Goal: Information Seeking & Learning: Learn about a topic

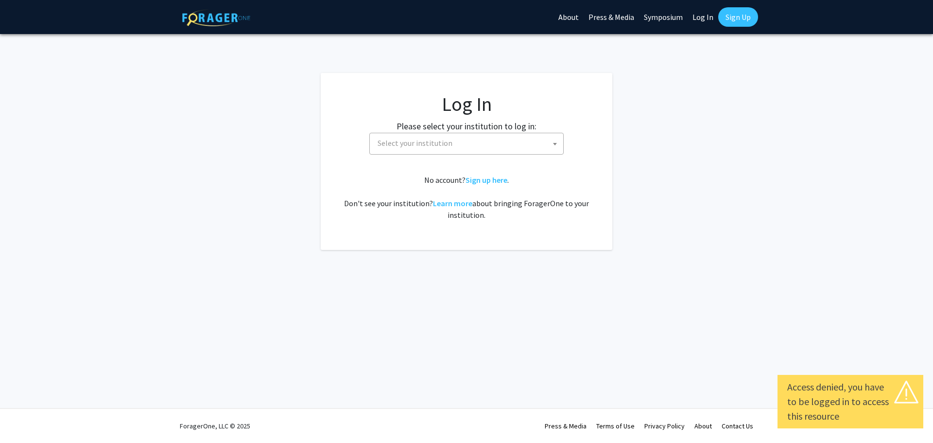
click at [534, 143] on span "Select your institution" at bounding box center [469, 143] width 190 height 20
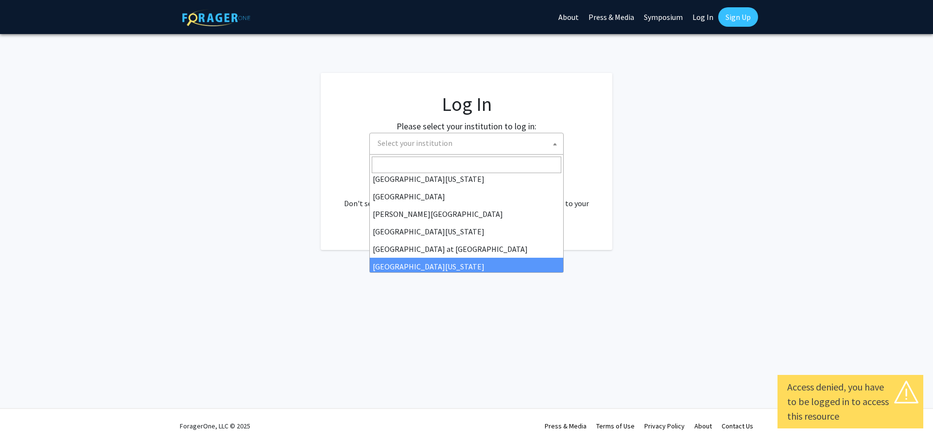
scroll to position [340, 0]
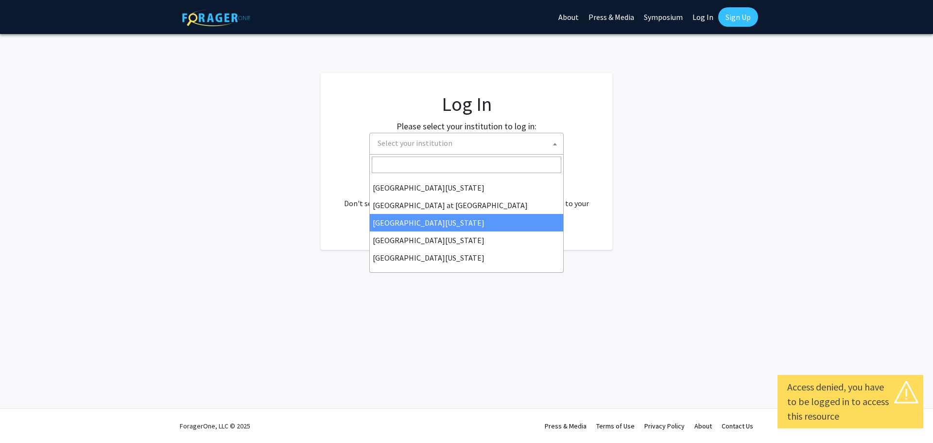
select select "13"
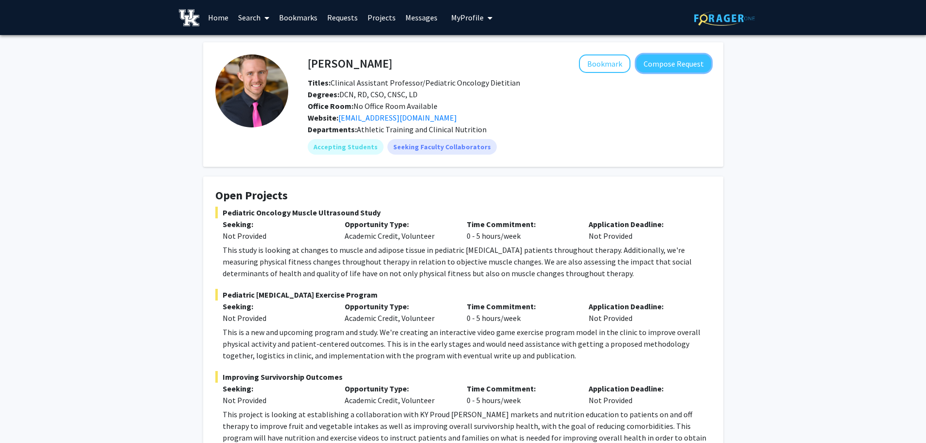
click at [693, 67] on button "Compose Request" at bounding box center [673, 63] width 75 height 18
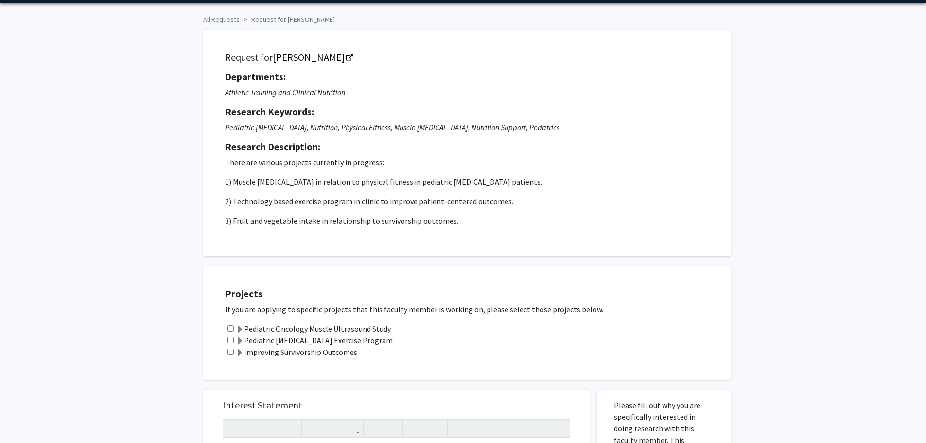
scroll to position [49, 0]
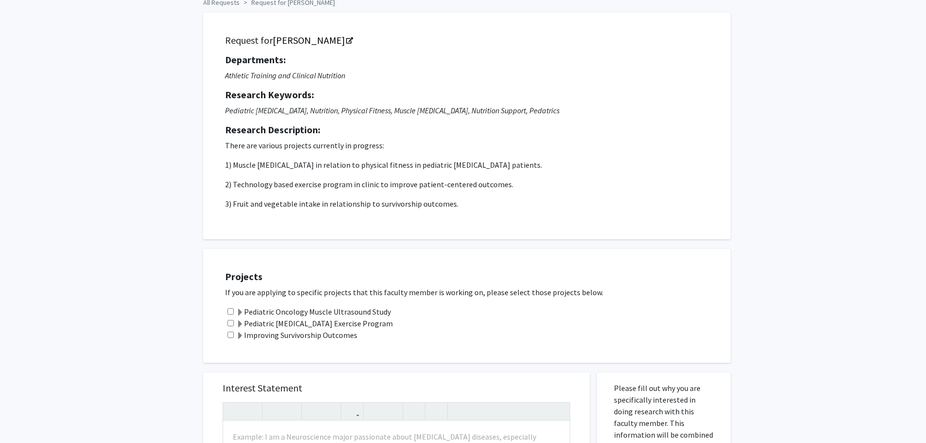
click at [232, 311] on input "checkbox" at bounding box center [231, 311] width 6 height 6
checkbox input "true"
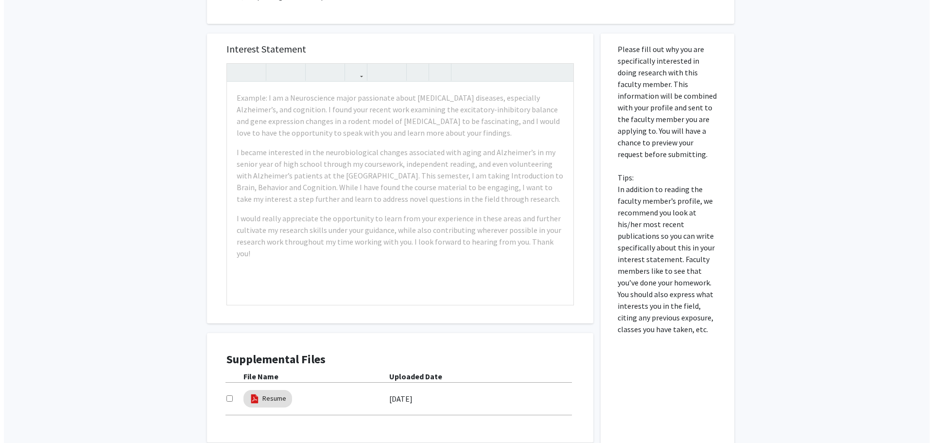
scroll to position [475, 0]
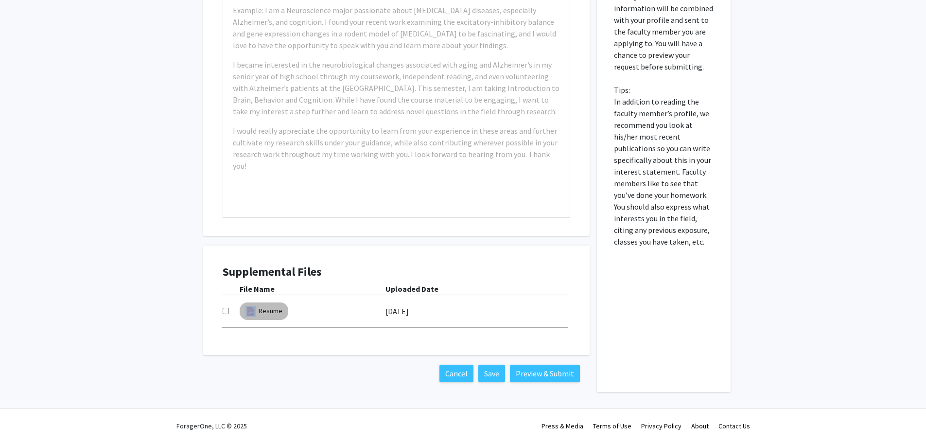
click at [257, 311] on mat-chip "Resume" at bounding box center [264, 311] width 49 height 18
click at [272, 309] on link "Resume" at bounding box center [271, 311] width 24 height 10
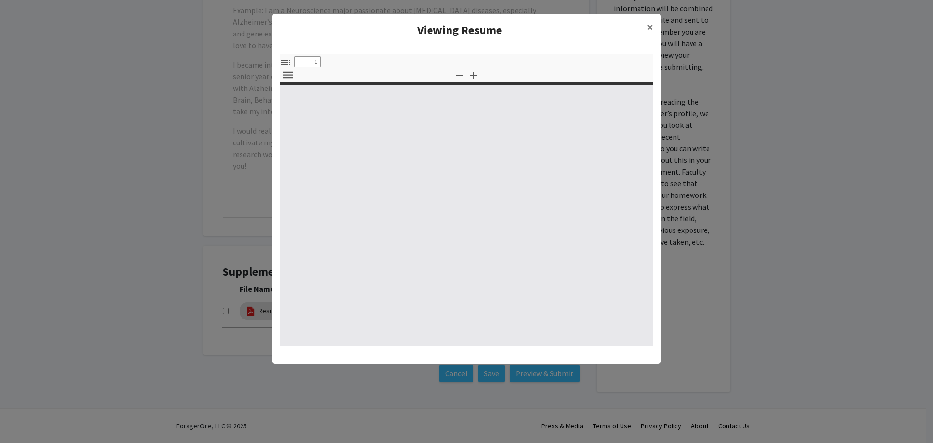
type input "0"
select select "custom"
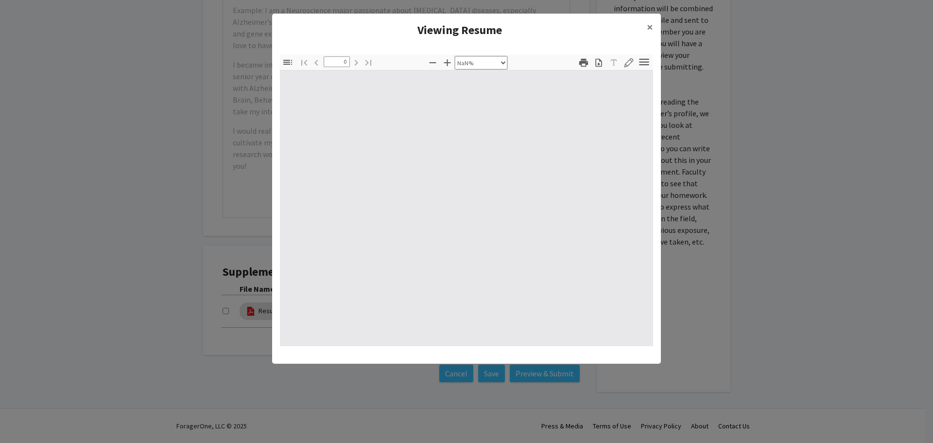
type input "1"
select select "auto"
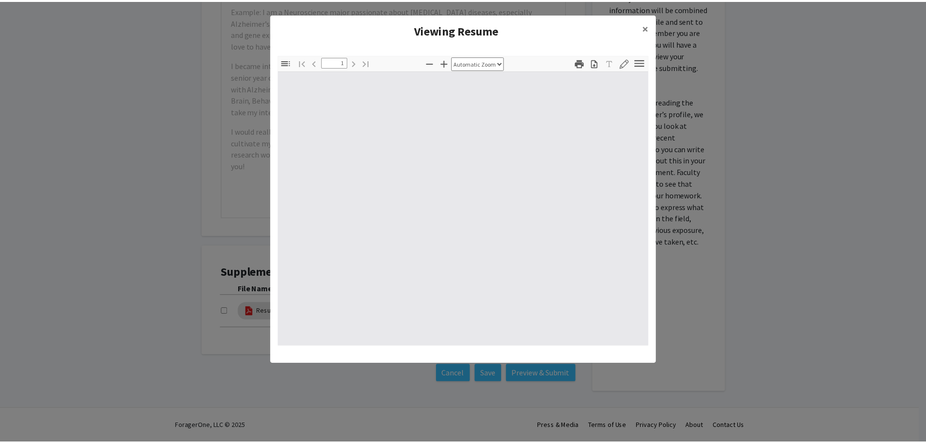
scroll to position [0, 0]
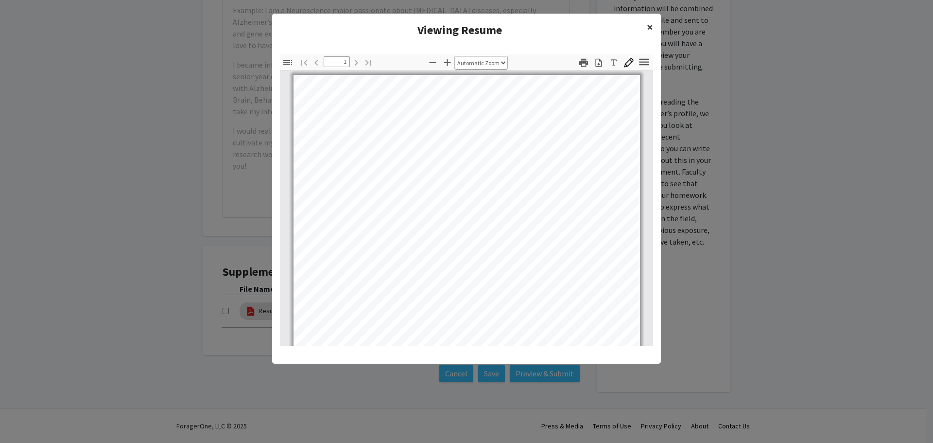
click at [644, 24] on button "×" at bounding box center [650, 27] width 22 height 27
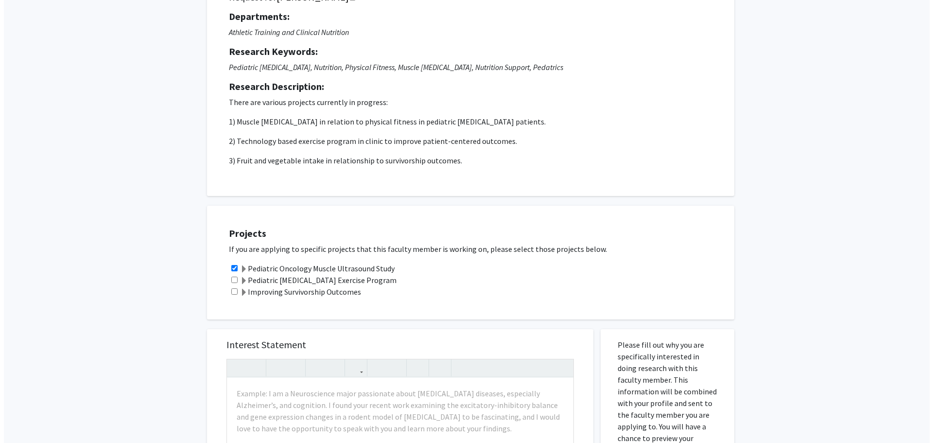
scroll to position [0, 0]
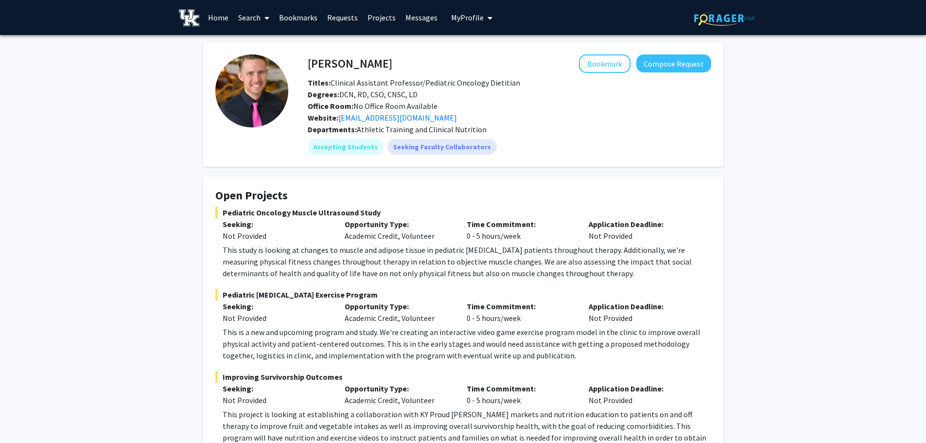
click at [463, 13] on span "My Profile" at bounding box center [467, 18] width 33 height 10
drag, startPoint x: 488, startPoint y: 47, endPoint x: 490, endPoint y: 53, distance: 6.6
click at [490, 53] on div "[PERSON_NAME] View Profile" at bounding box center [511, 50] width 59 height 21
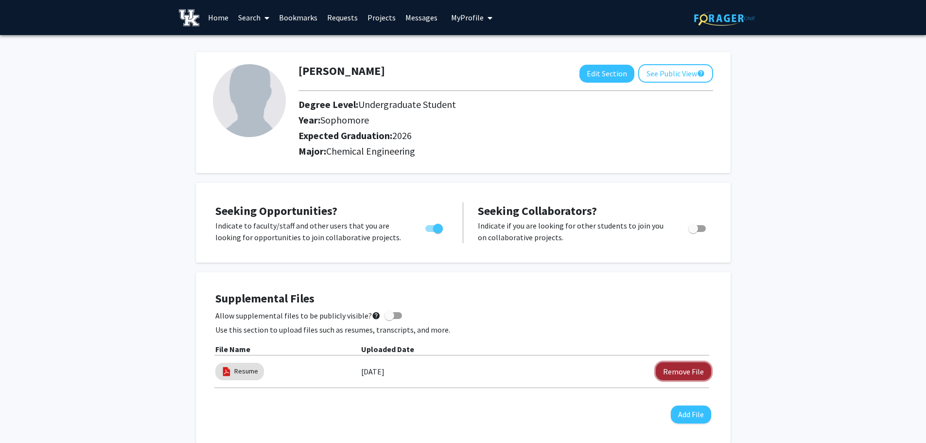
click at [690, 369] on button "Remove File" at bounding box center [683, 371] width 55 height 18
click at [688, 398] on button "Add File" at bounding box center [691, 398] width 40 height 18
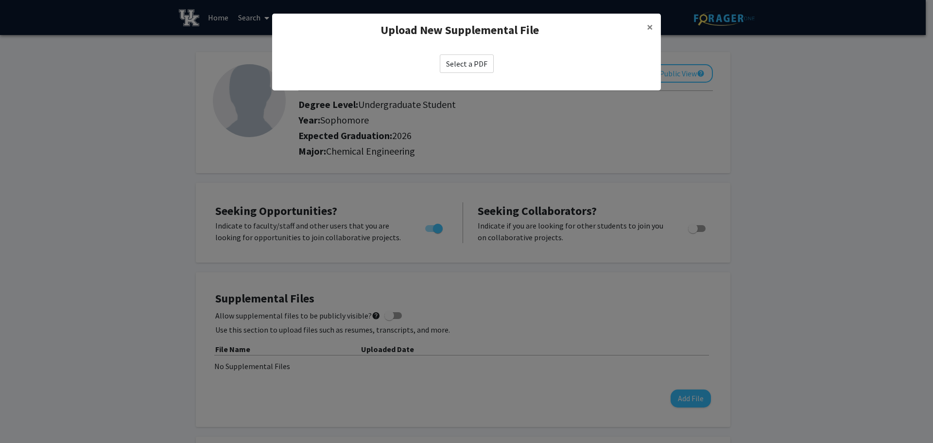
click at [478, 67] on label "Select a PDF" at bounding box center [467, 63] width 54 height 18
click at [0, 0] on input "Select a PDF" at bounding box center [0, 0] width 0 height 0
select select "custom"
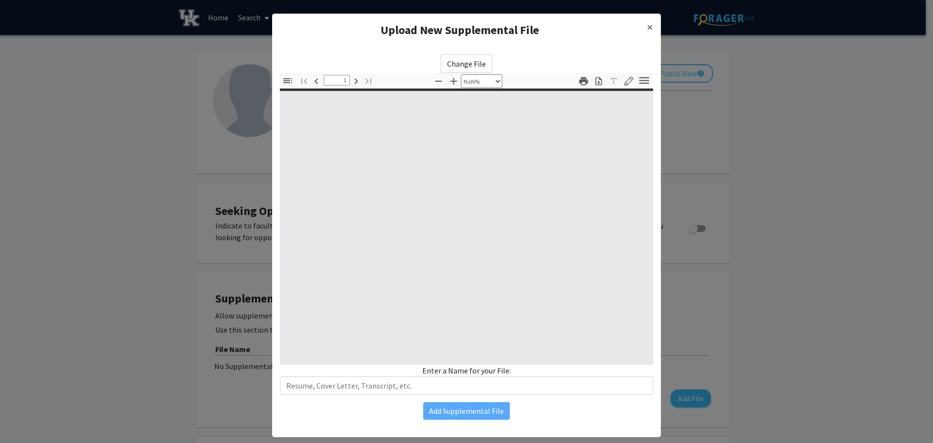
type input "0"
select select "custom"
type input "1"
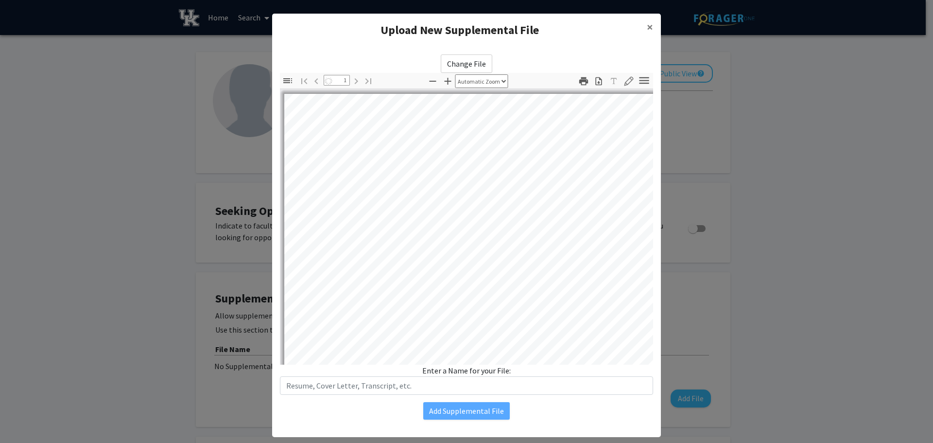
select select "auto"
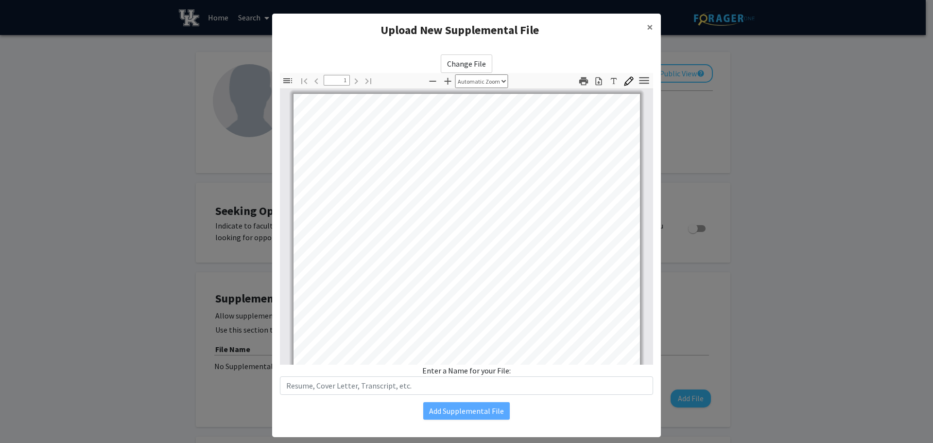
click at [469, 372] on div "Enter a Name for your File:" at bounding box center [466, 380] width 373 height 30
click at [457, 394] on input "text" at bounding box center [466, 385] width 373 height 18
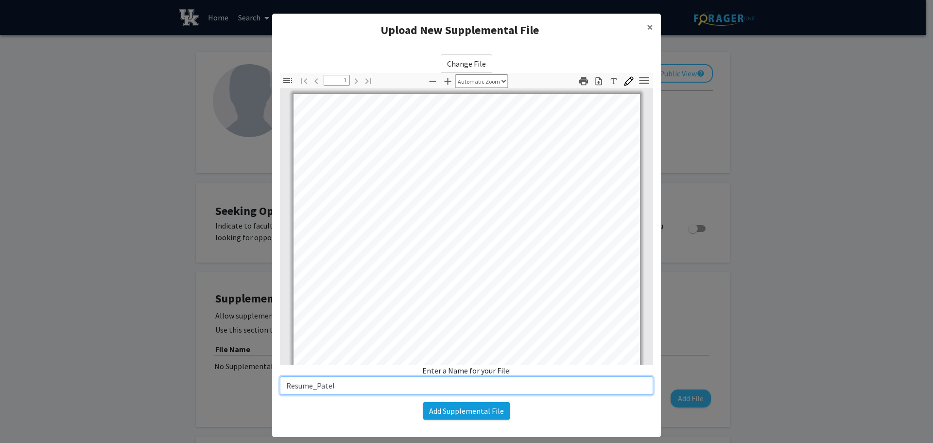
type input "Resume_Patel"
click at [463, 412] on button "Add Supplemental File" at bounding box center [466, 411] width 87 height 18
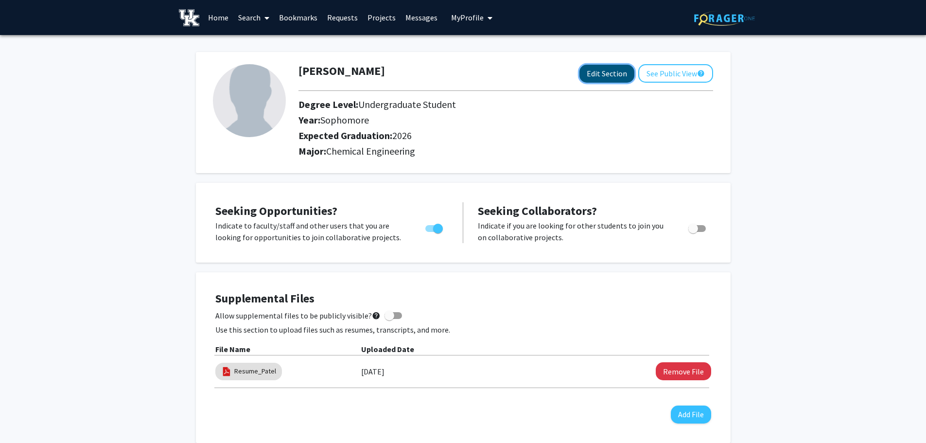
click at [610, 78] on button "Edit Section" at bounding box center [607, 74] width 55 height 18
select select "sophomore"
select select "2026"
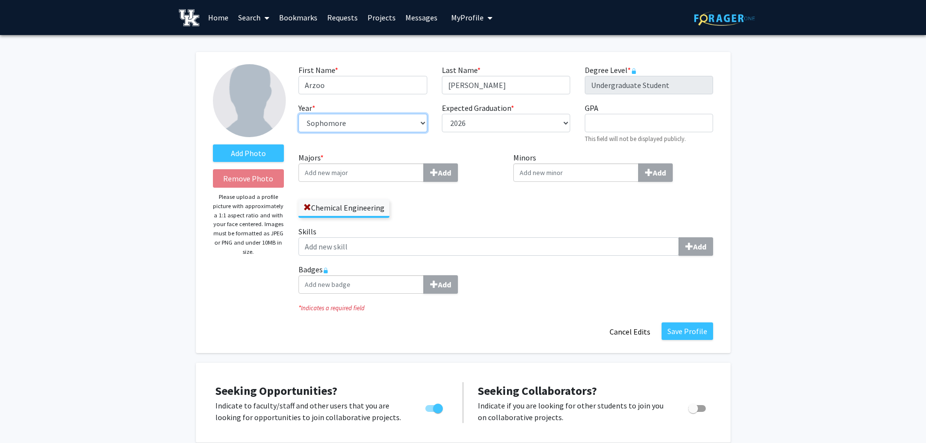
click at [407, 125] on select "--- First-year Sophomore Junior Senior Postbaccalaureate Certificate" at bounding box center [363, 123] width 128 height 18
select select "junior"
click at [299, 114] on select "--- First-year Sophomore Junior Senior Postbaccalaureate Certificate" at bounding box center [363, 123] width 128 height 18
click at [559, 123] on select "--- 2018 2019 2020 2021 2022 2023 2024 2025 2026 2027 2028 2029 2030 2031" at bounding box center [506, 123] width 128 height 18
select select "2027"
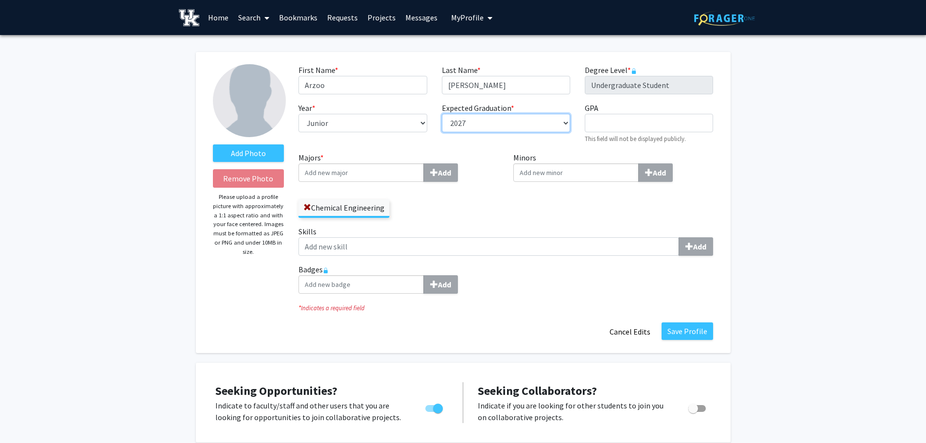
click at [442, 114] on select "--- 2018 2019 2020 2021 2022 2023 2024 2025 2026 2027 2028 2029 2030 2031" at bounding box center [506, 123] width 128 height 18
click at [424, 172] on input "Minors Add" at bounding box center [361, 172] width 125 height 18
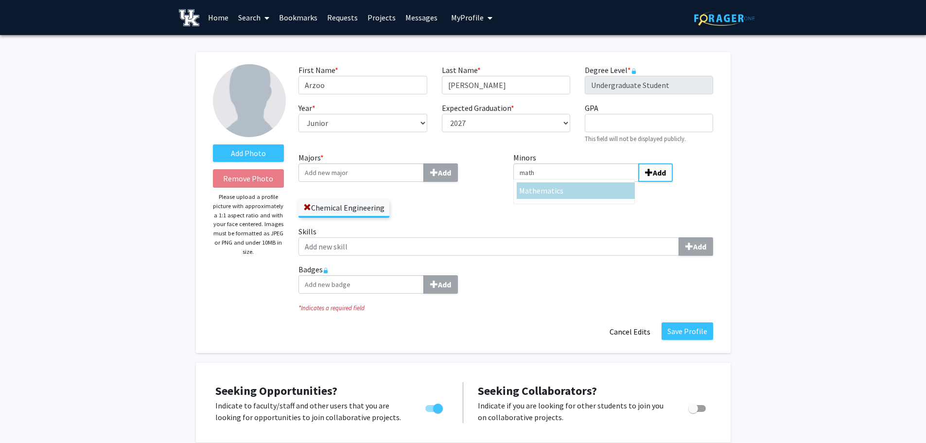
type input "math"
click at [563, 191] on div "Math ematics" at bounding box center [575, 191] width 113 height 12
click at [563, 182] on input "math" at bounding box center [575, 172] width 125 height 18
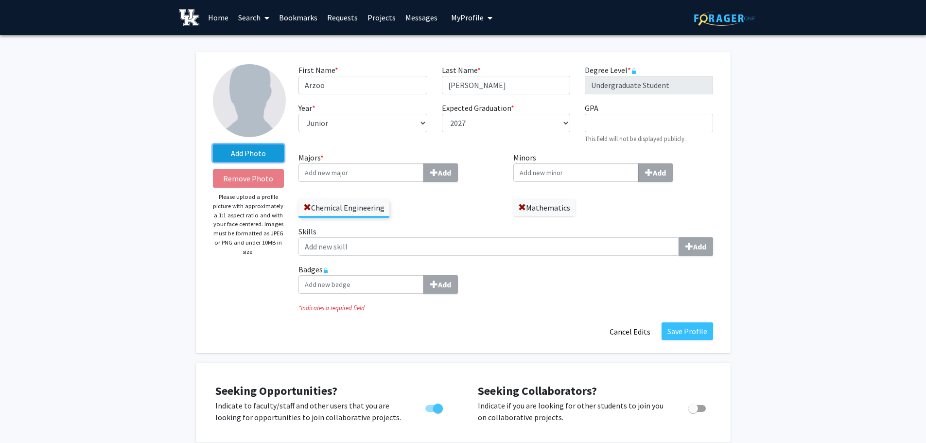
click at [251, 157] on label "Add Photo" at bounding box center [248, 153] width 71 height 18
click at [0, 0] on input "Add Photo" at bounding box center [0, 0] width 0 height 0
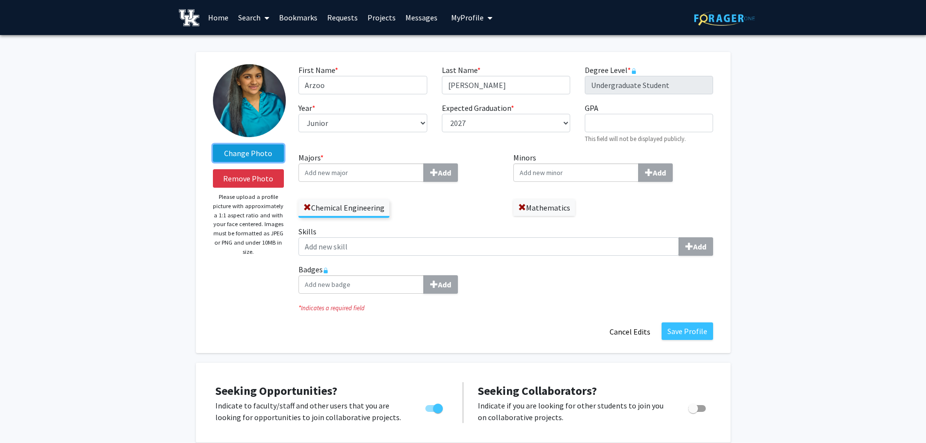
click at [264, 153] on label "Change Photo" at bounding box center [248, 153] width 71 height 18
click at [0, 0] on input "Change Photo" at bounding box center [0, 0] width 0 height 0
click at [248, 95] on img at bounding box center [249, 100] width 73 height 73
click at [248, 96] on img at bounding box center [249, 100] width 73 height 73
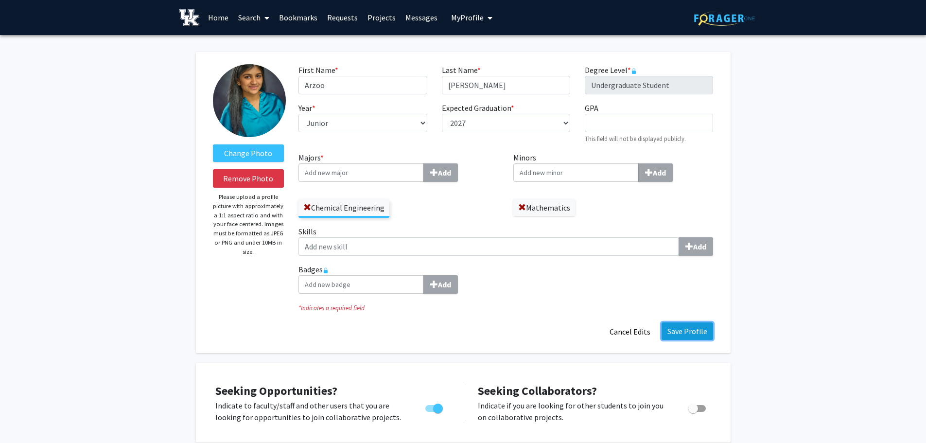
click at [684, 328] on button "Save Profile" at bounding box center [688, 331] width 52 height 18
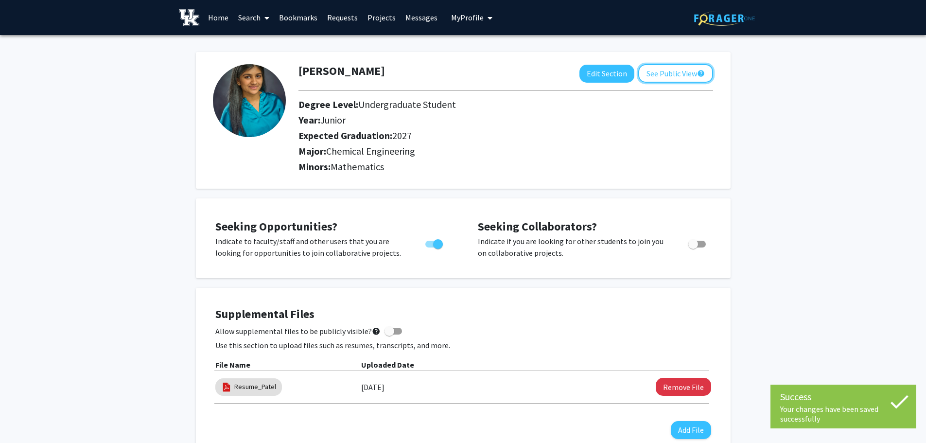
click at [701, 68] on mat-icon "help" at bounding box center [701, 74] width 8 height 12
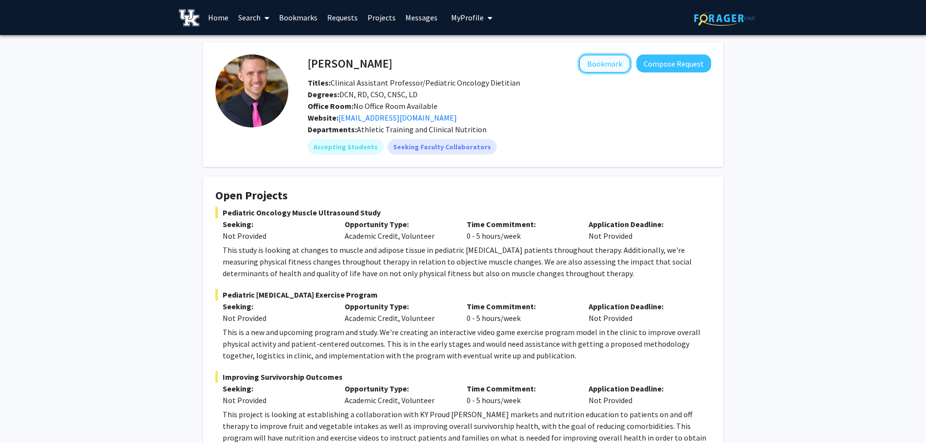
click at [594, 68] on button "Bookmark" at bounding box center [605, 63] width 52 height 18
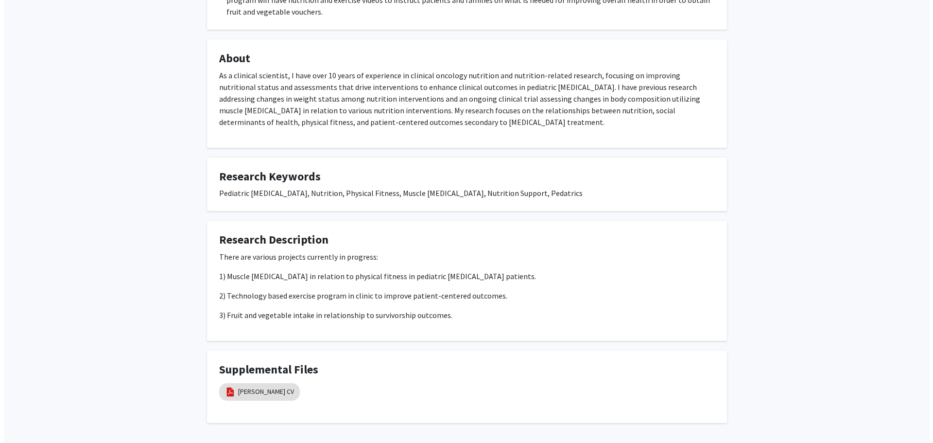
scroll to position [467, 0]
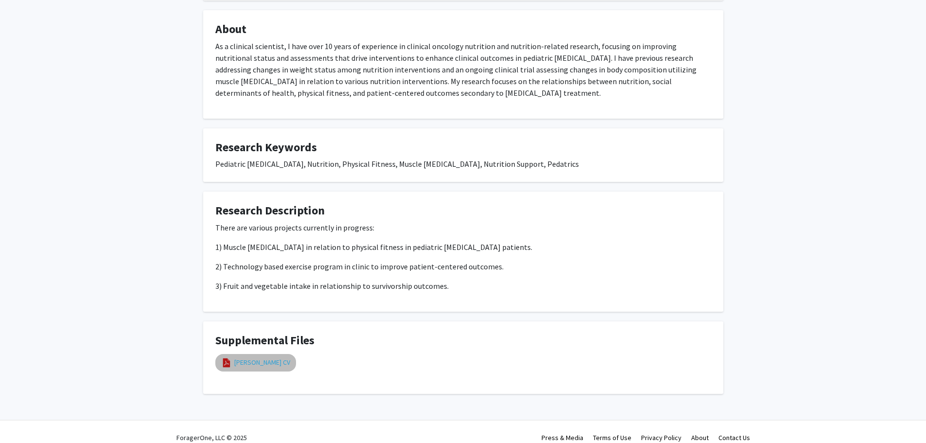
click at [249, 357] on link "[PERSON_NAME] CV" at bounding box center [262, 362] width 56 height 10
select select "custom"
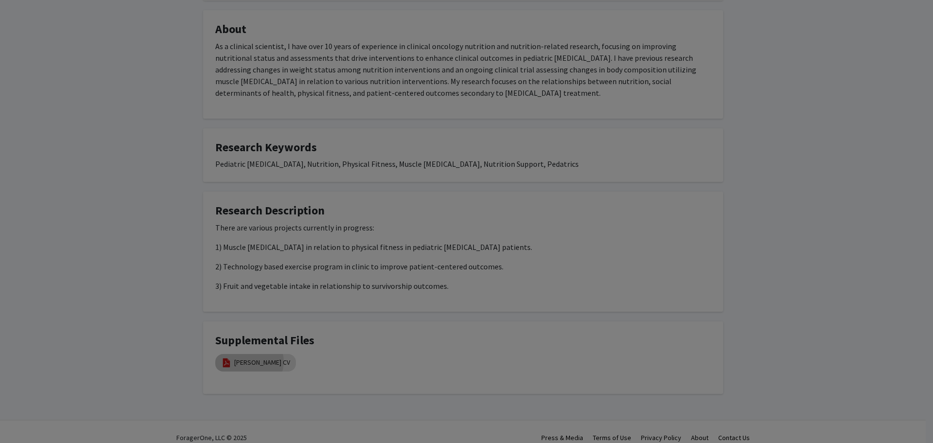
type input "0"
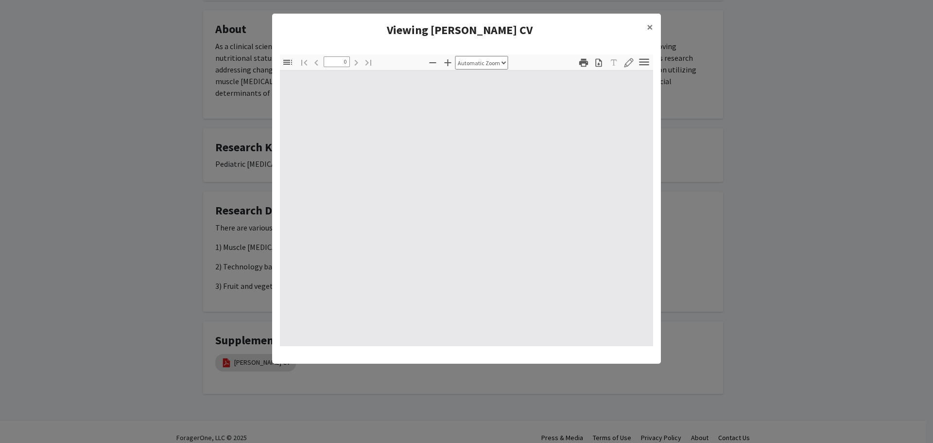
select select "custom"
type input "1"
select select "auto"
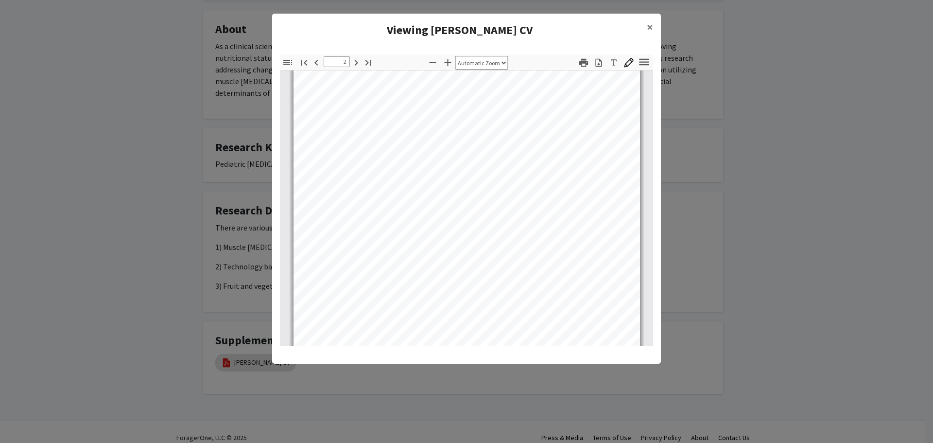
scroll to position [632, 0]
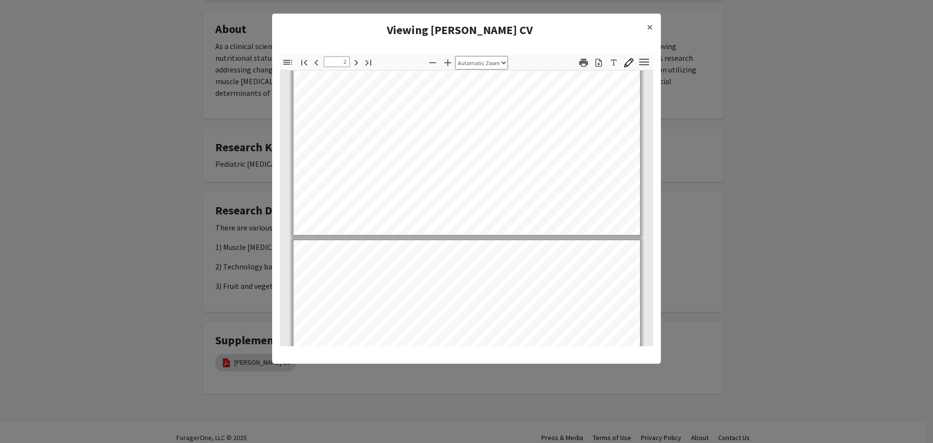
type input "3"
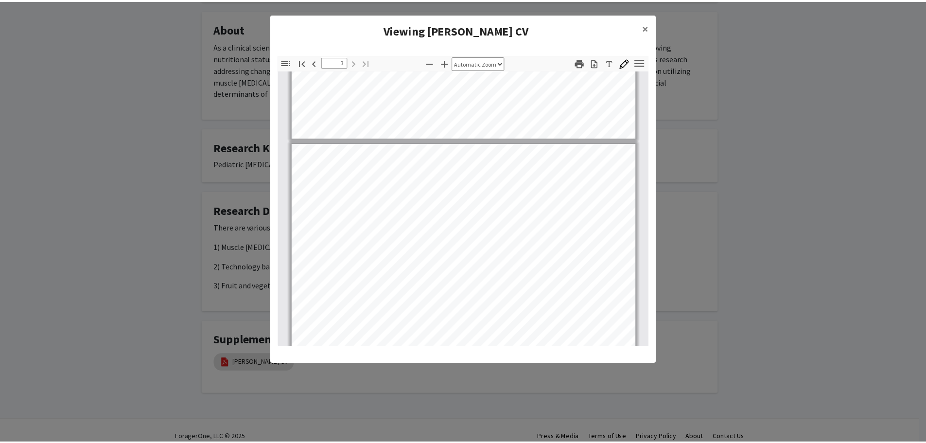
scroll to position [1118, 0]
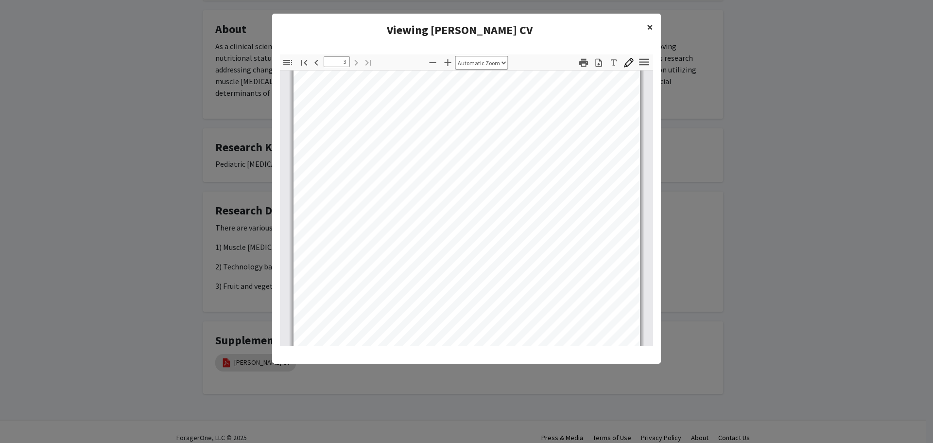
click at [649, 30] on span "×" at bounding box center [650, 26] width 6 height 15
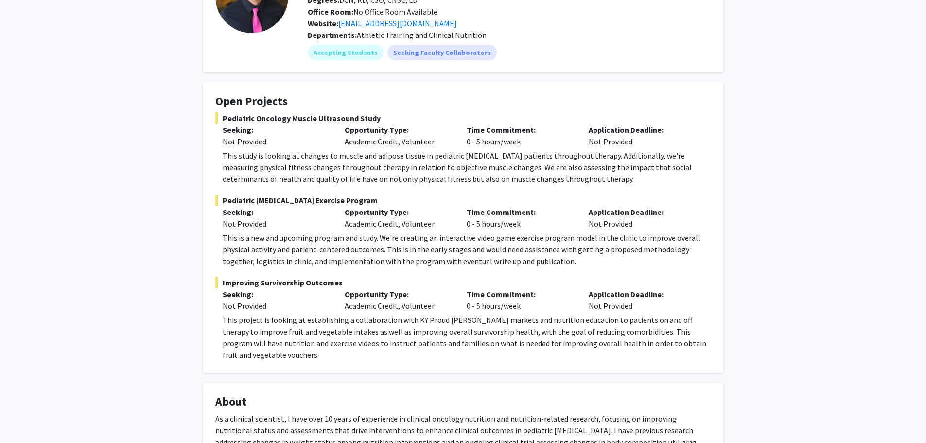
scroll to position [0, 0]
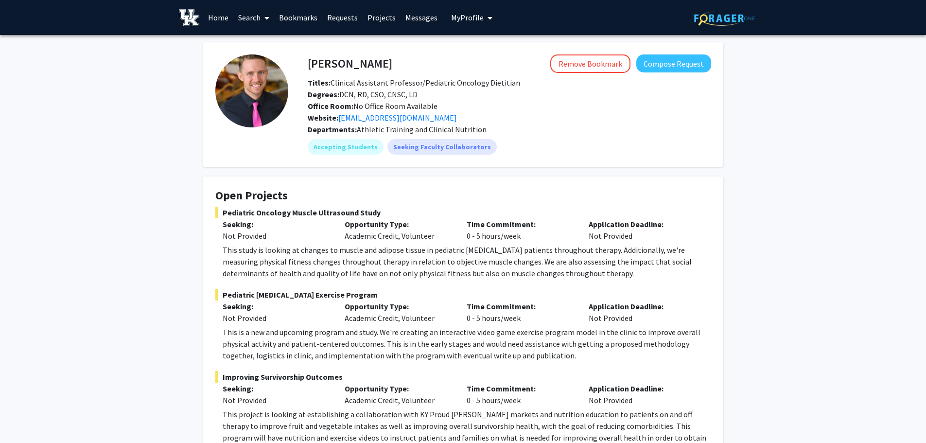
click at [262, 18] on span at bounding box center [265, 18] width 9 height 34
click at [266, 48] on span "Faculty/Staff" at bounding box center [268, 44] width 71 height 19
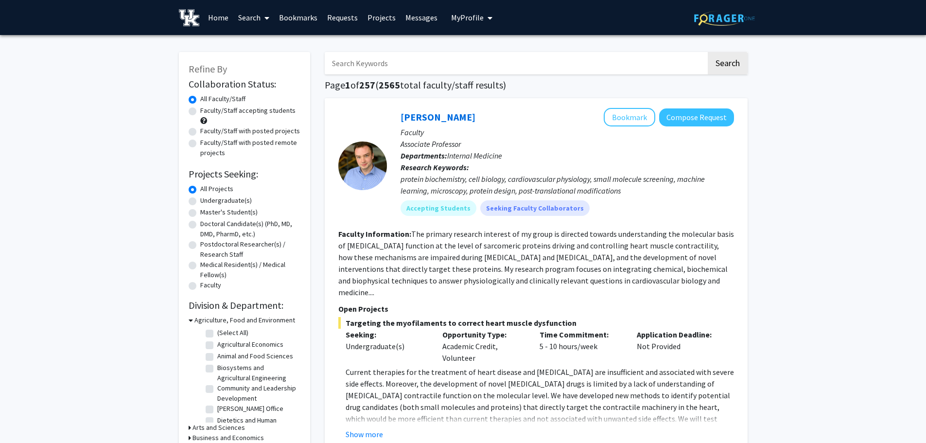
click at [200, 204] on label "Undergraduate(s)" at bounding box center [226, 200] width 52 height 10
click at [200, 202] on input "Undergraduate(s)" at bounding box center [203, 198] width 6 height 6
radio input "true"
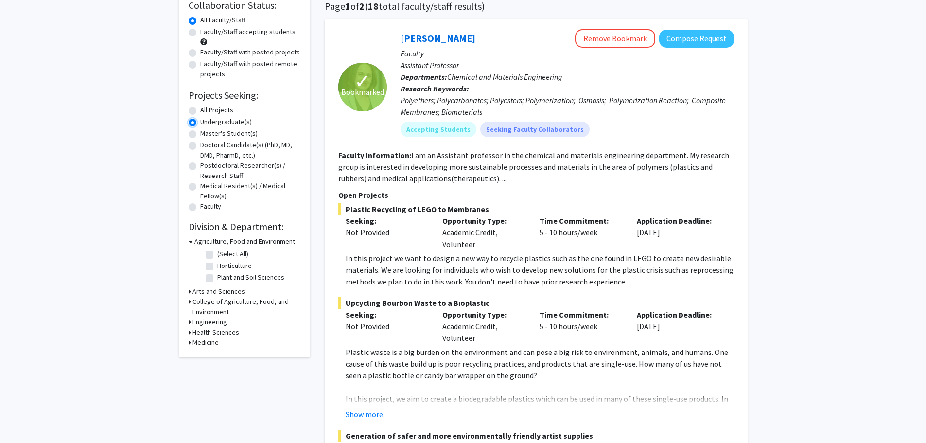
scroll to position [97, 0]
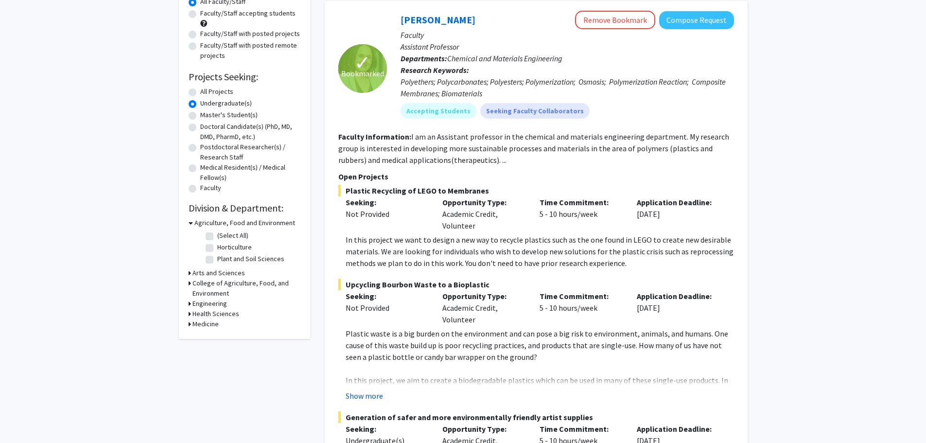
click at [358, 394] on button "Show more" at bounding box center [364, 396] width 37 height 12
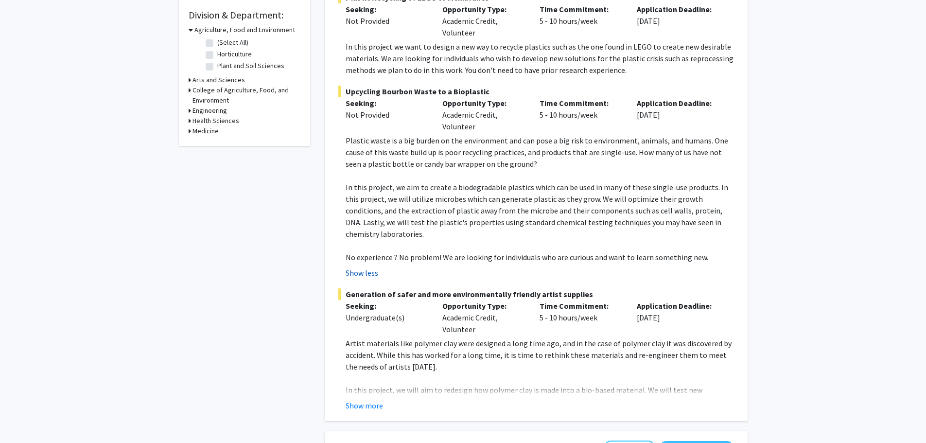
scroll to position [292, 0]
click at [358, 398] on button "Show more" at bounding box center [364, 404] width 37 height 12
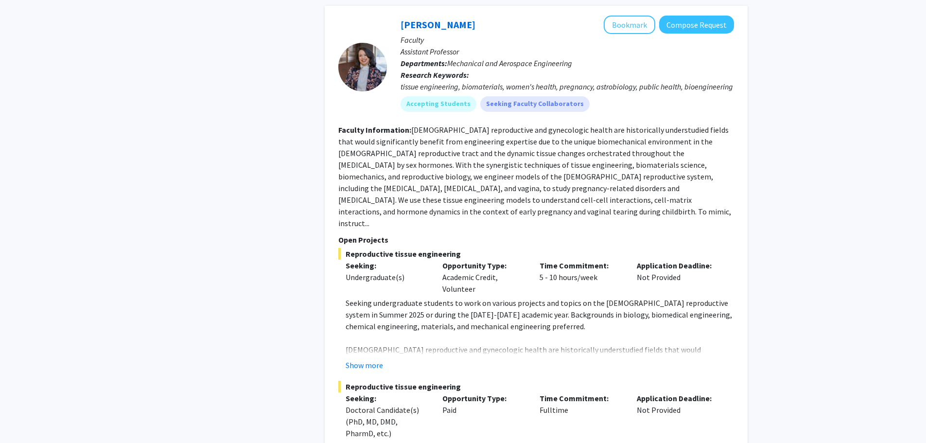
scroll to position [2528, 0]
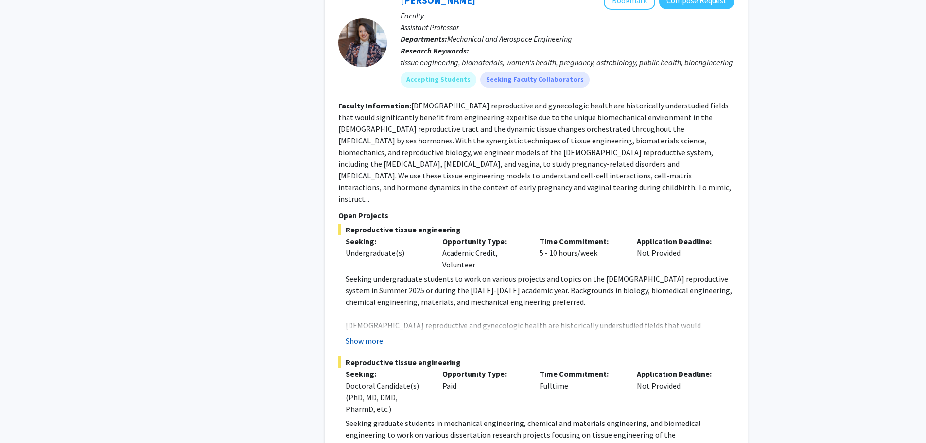
click at [371, 335] on button "Show more" at bounding box center [364, 341] width 37 height 12
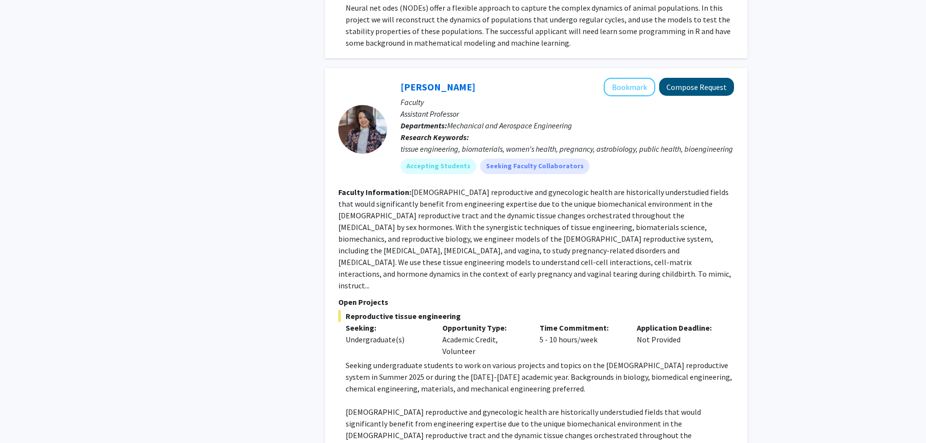
scroll to position [2431, 0]
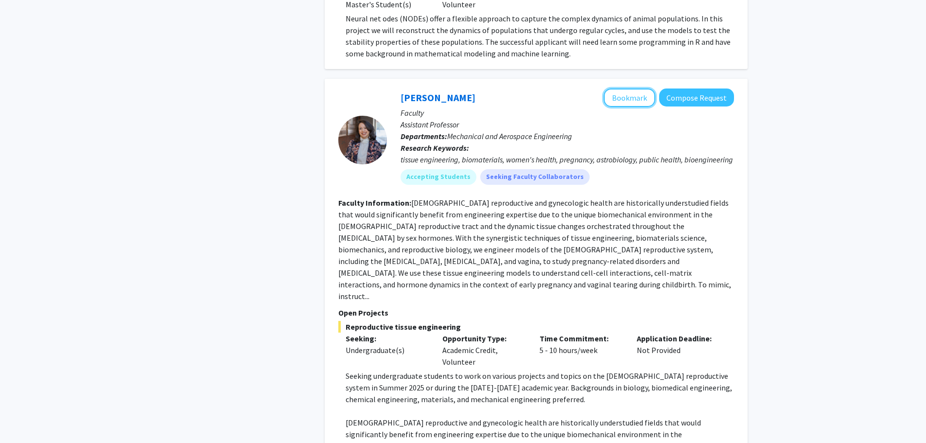
click at [619, 88] on button "Bookmark" at bounding box center [630, 97] width 52 height 18
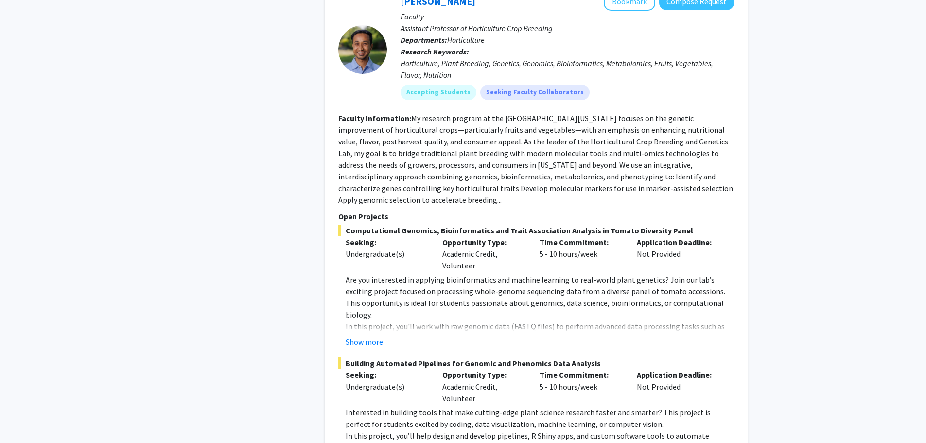
scroll to position [5265, 0]
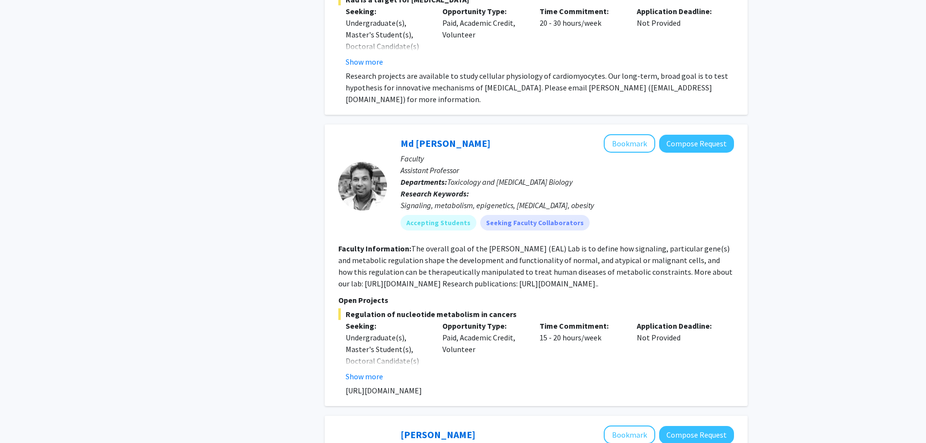
scroll to position [583, 0]
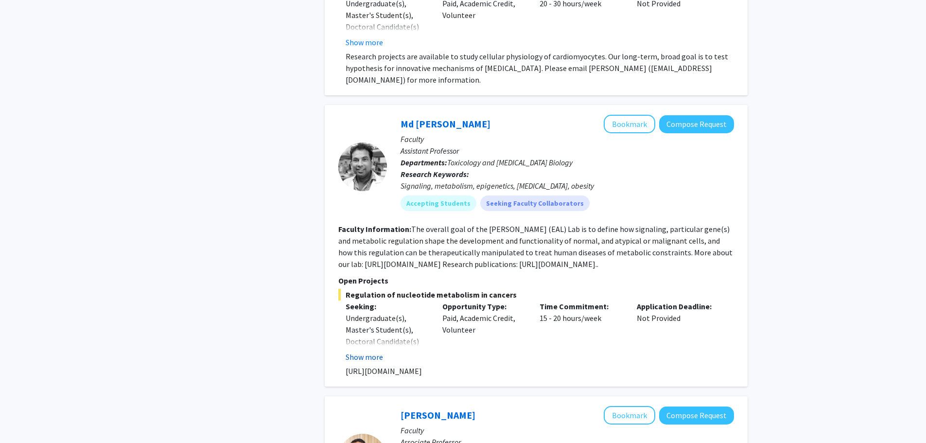
click at [365, 358] on button "Show more" at bounding box center [364, 357] width 37 height 12
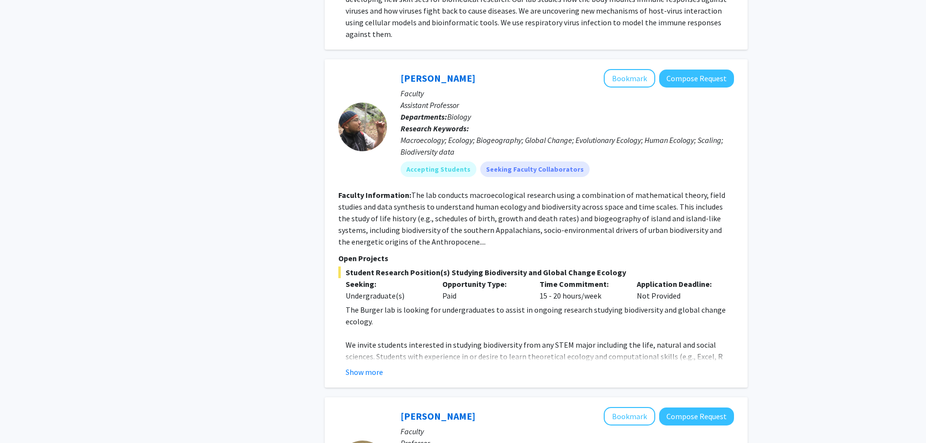
scroll to position [1264, 0]
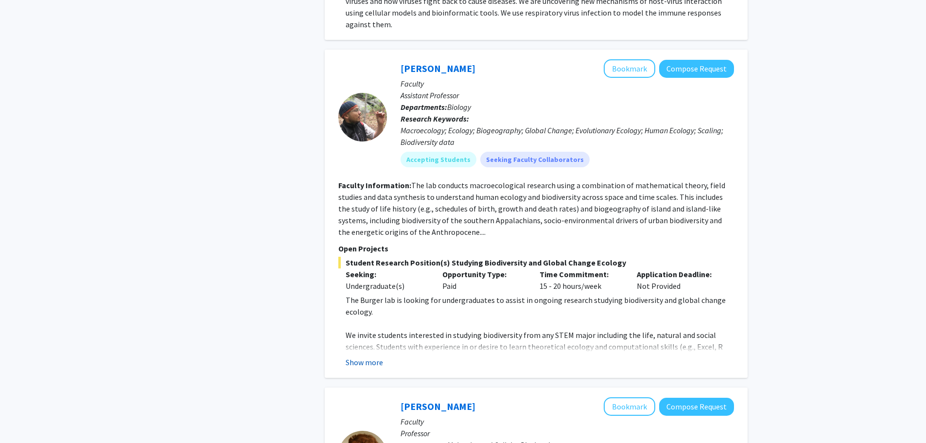
click at [365, 356] on button "Show more" at bounding box center [364, 362] width 37 height 12
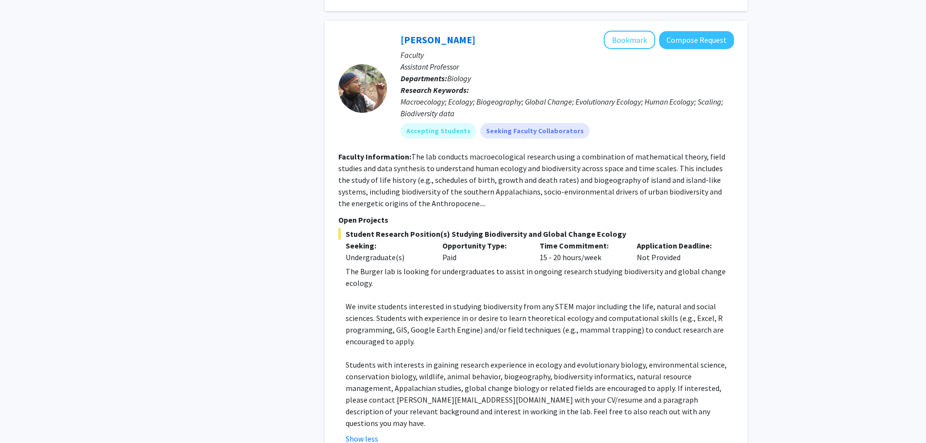
scroll to position [1282, 0]
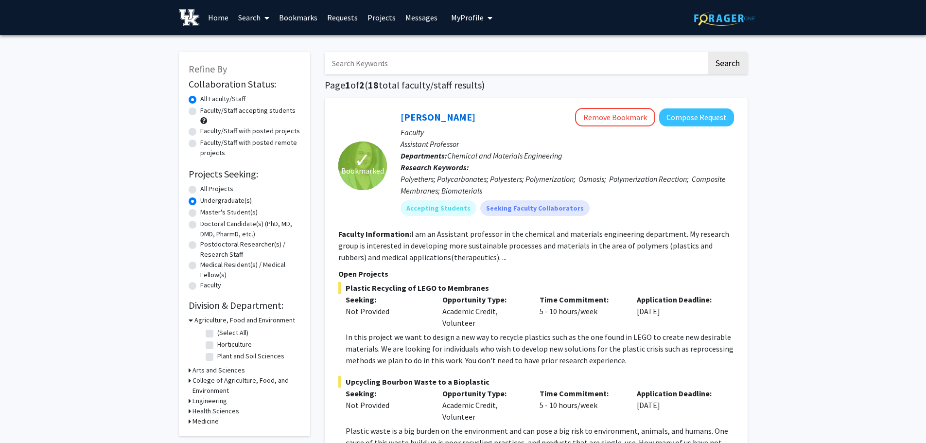
radio input "true"
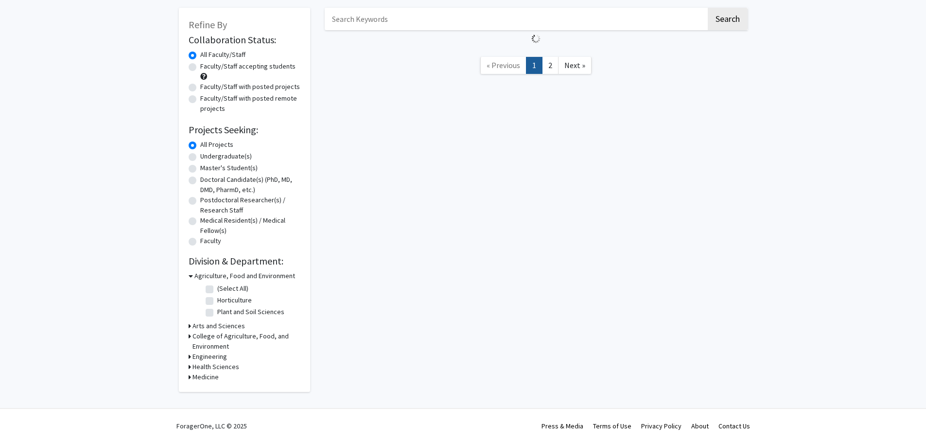
scroll to position [5078, 0]
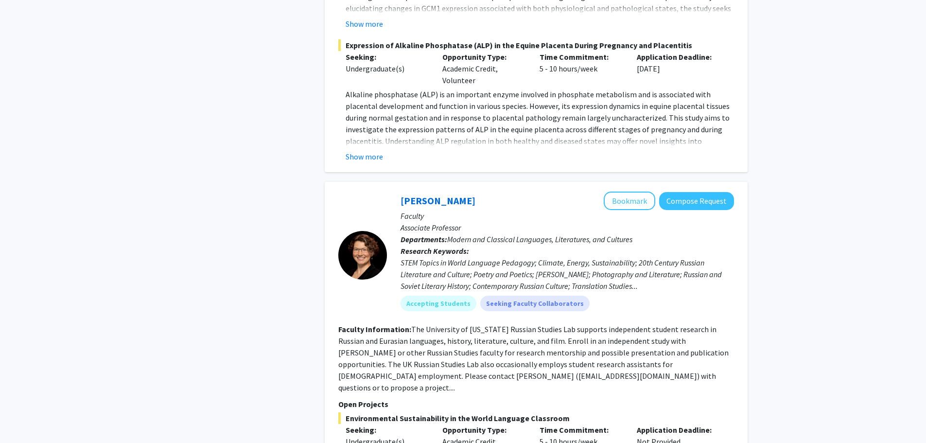
scroll to position [0, 0]
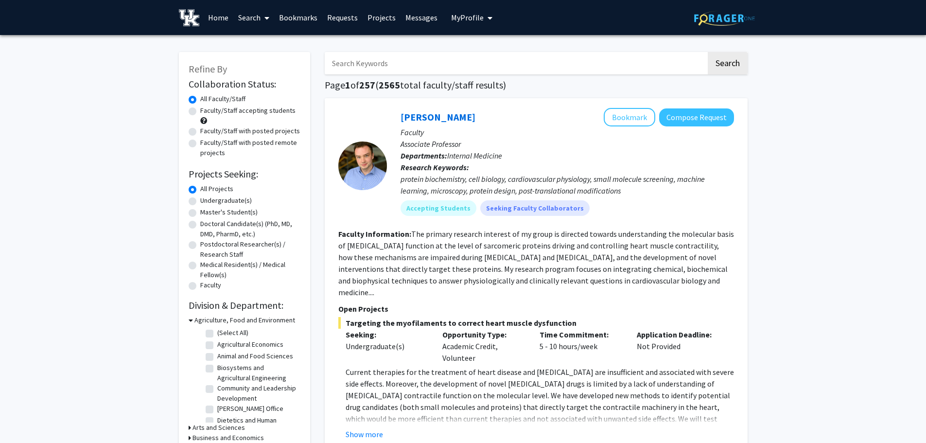
click at [200, 112] on label "Faculty/Staff accepting students" at bounding box center [247, 111] width 95 height 10
click at [200, 112] on input "Faculty/Staff accepting students" at bounding box center [203, 109] width 6 height 6
radio input "true"
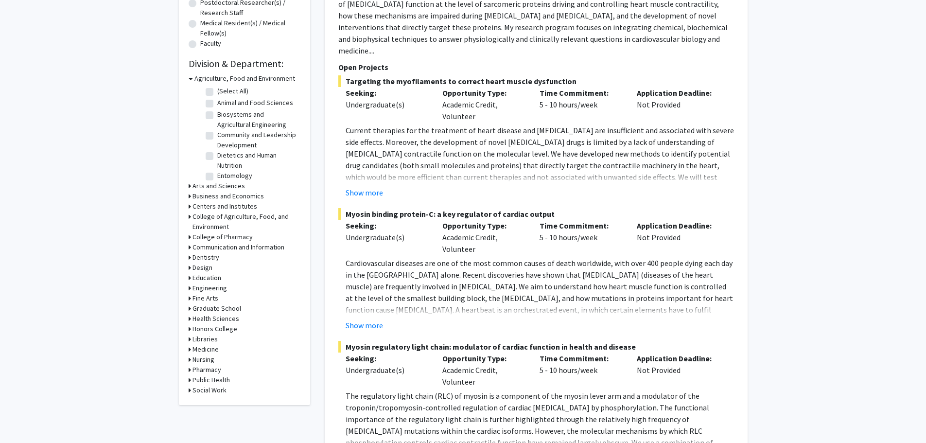
scroll to position [243, 0]
click at [190, 77] on icon at bounding box center [191, 77] width 4 height 10
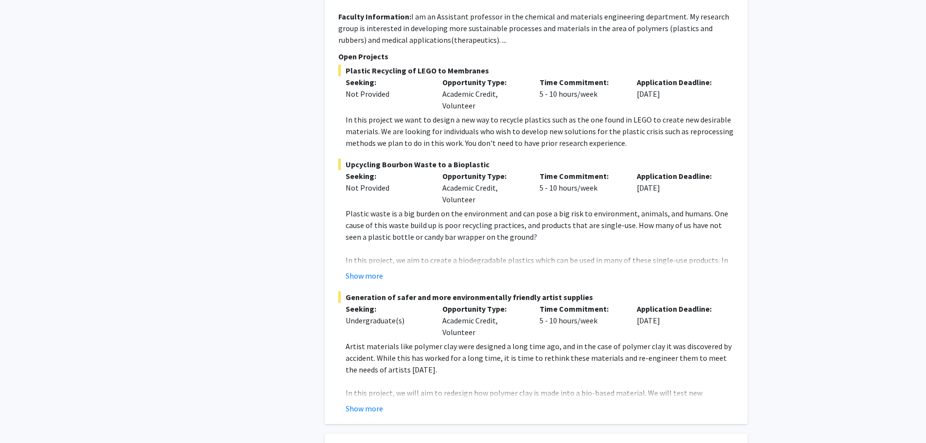
scroll to position [3257, 0]
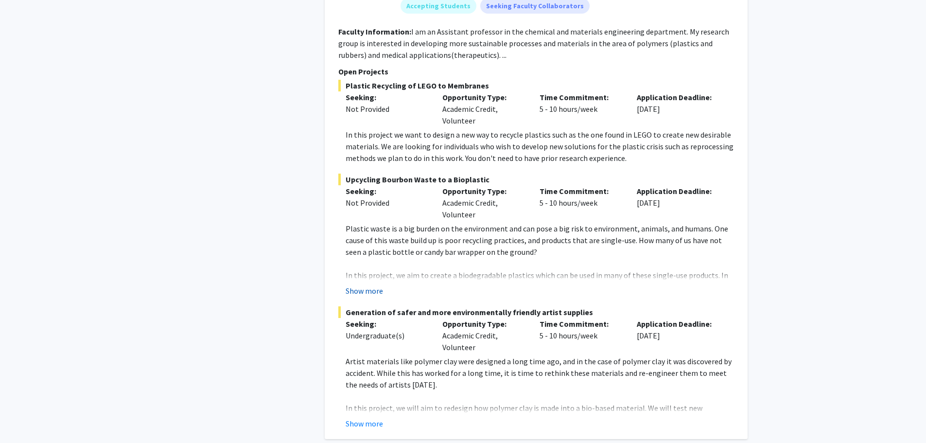
click at [360, 285] on button "Show more" at bounding box center [364, 291] width 37 height 12
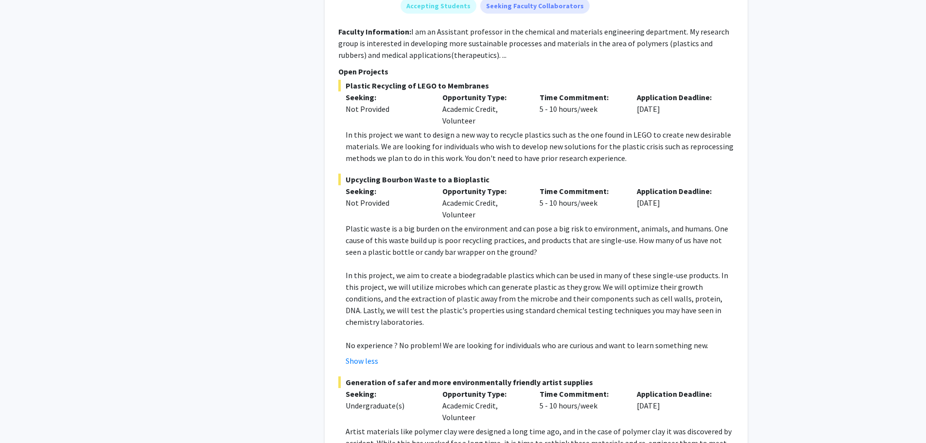
click at [691, 269] on p "In this project, we aim to create a biodegradable plastics which can be used in…" at bounding box center [540, 298] width 388 height 58
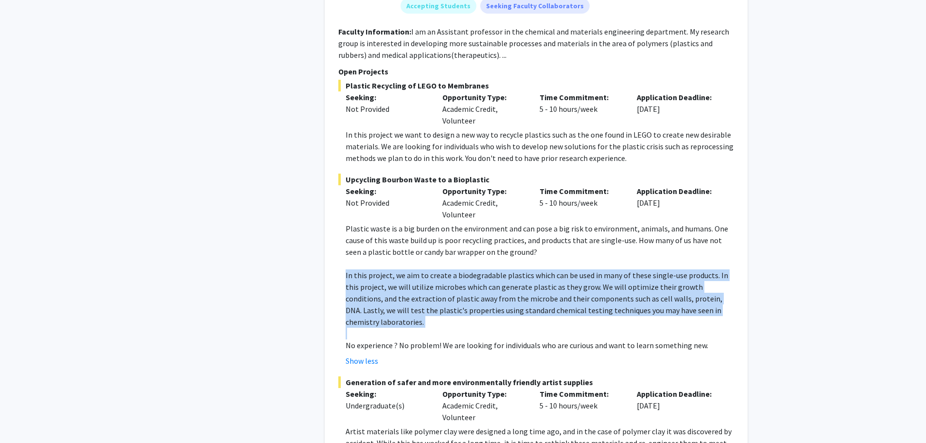
click at [691, 269] on p "In this project, we aim to create a biodegradable plastics which can be used in…" at bounding box center [540, 298] width 388 height 58
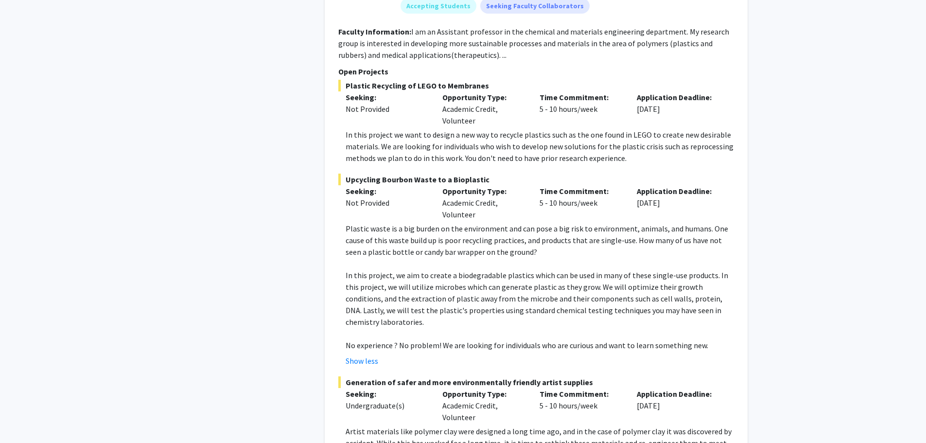
click at [545, 269] on p "In this project, we aim to create a biodegradable plastics which can be used in…" at bounding box center [540, 298] width 388 height 58
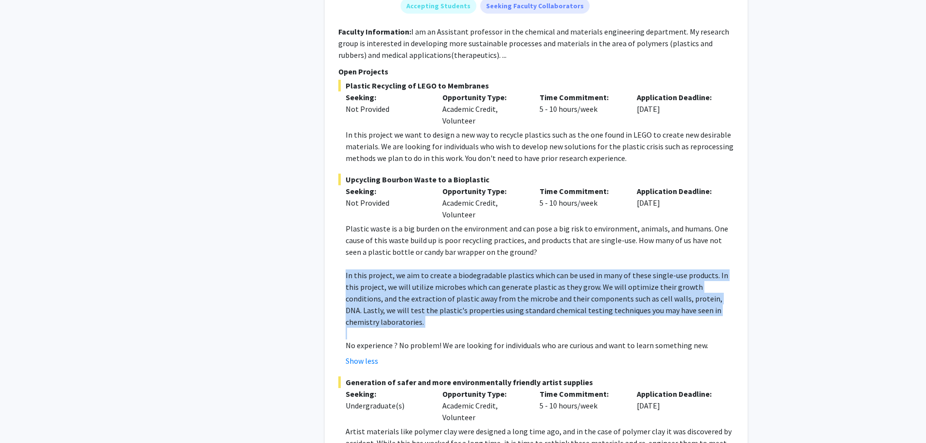
click at [545, 269] on p "In this project, we aim to create a biodegradable plastics which can be used in…" at bounding box center [540, 298] width 388 height 58
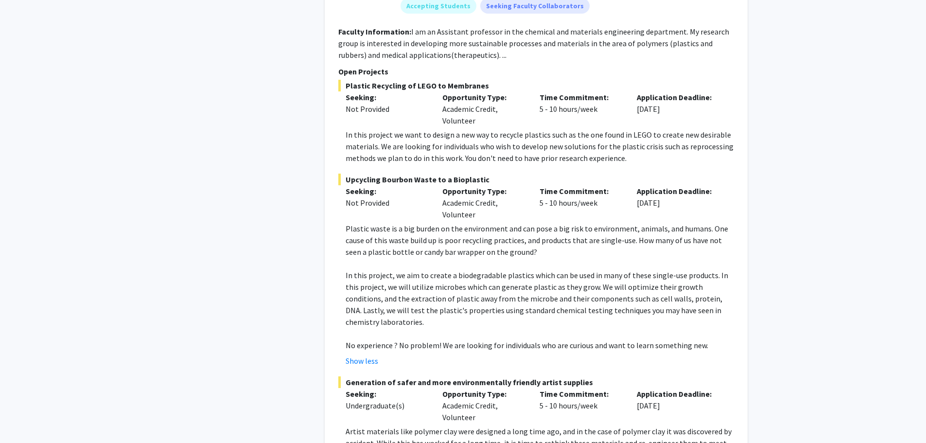
click at [544, 339] on p "No experience ? No problem! We are looking for individuals who are curious and …" at bounding box center [540, 345] width 388 height 12
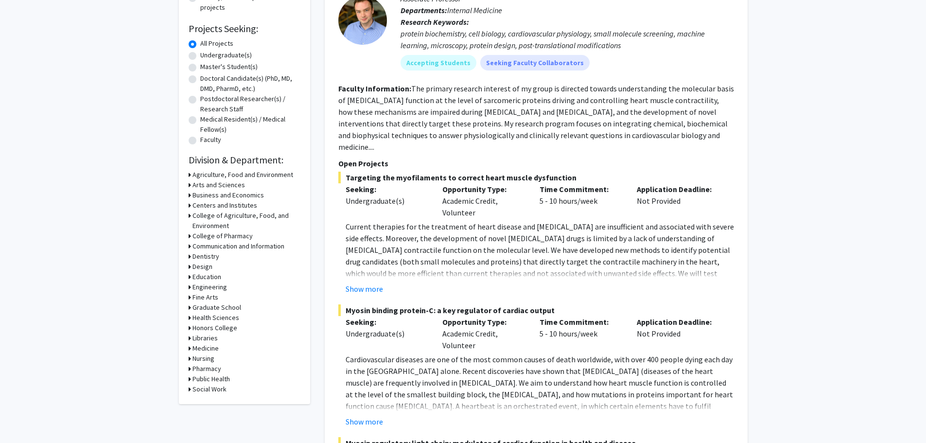
scroll to position [146, 0]
click at [190, 236] on icon at bounding box center [190, 235] width 2 height 10
click at [217, 247] on label "Pharmaceutical Sciences" at bounding box center [253, 248] width 73 height 10
click at [217, 247] on input "Pharmaceutical Sciences" at bounding box center [220, 246] width 6 height 6
checkbox input "true"
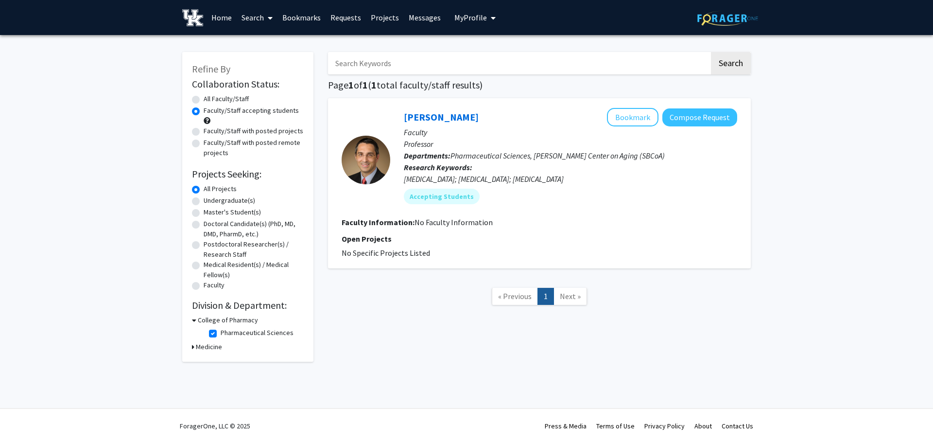
click at [221, 332] on label "Pharmaceutical Sciences" at bounding box center [257, 333] width 73 height 10
click at [221, 332] on input "Pharmaceutical Sciences" at bounding box center [224, 331] width 6 height 6
checkbox input "false"
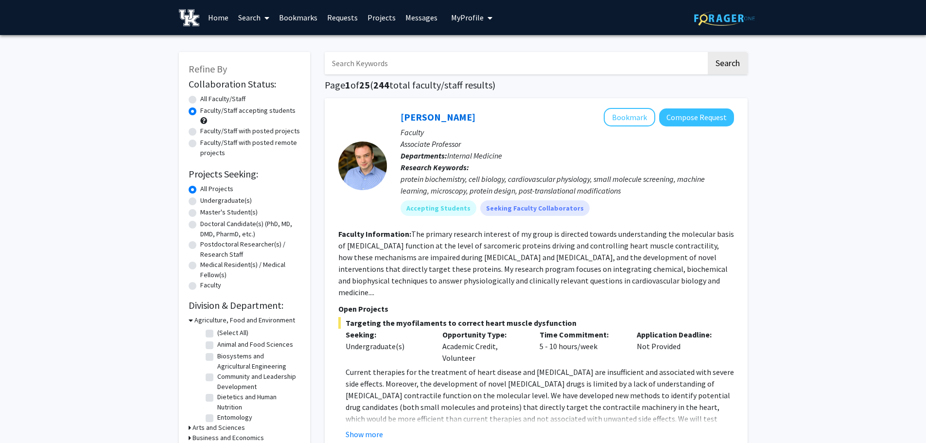
click at [191, 319] on icon at bounding box center [191, 320] width 4 height 10
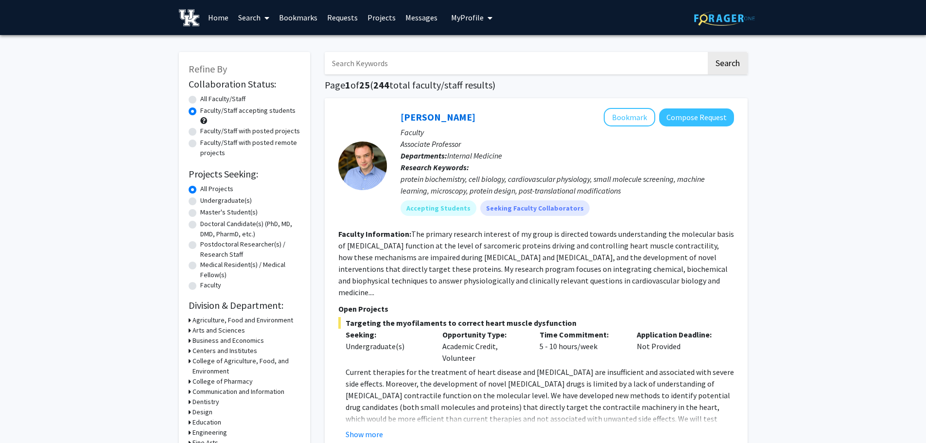
click at [190, 342] on icon at bounding box center [190, 340] width 2 height 10
click at [217, 354] on label "Economics" at bounding box center [233, 353] width 32 height 10
click at [217, 354] on input "Economics" at bounding box center [220, 351] width 6 height 6
checkbox input "true"
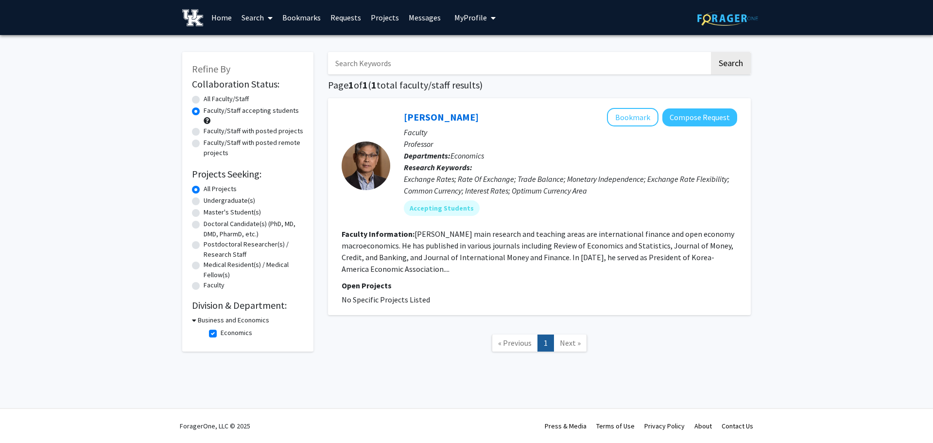
click at [210, 338] on fg-checkbox "Economics Economics" at bounding box center [255, 334] width 92 height 12
click at [221, 334] on label "Economics" at bounding box center [237, 333] width 32 height 10
click at [221, 334] on input "Economics" at bounding box center [224, 331] width 6 height 6
checkbox input "false"
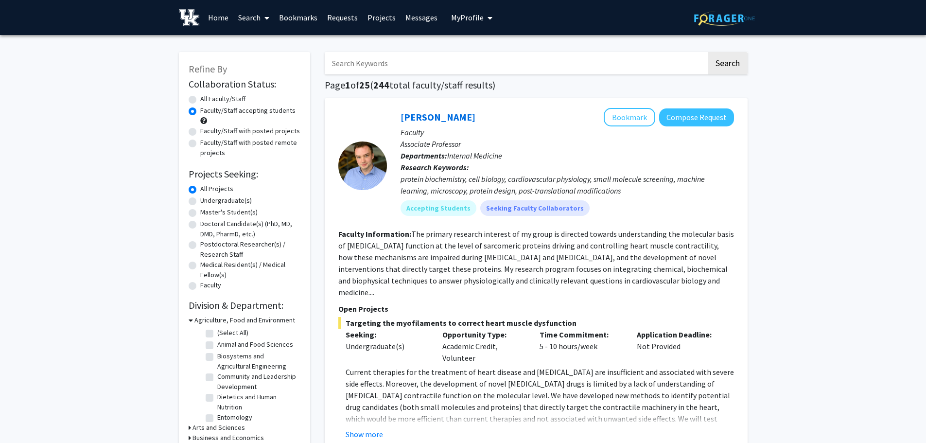
click at [191, 319] on icon at bounding box center [191, 320] width 4 height 10
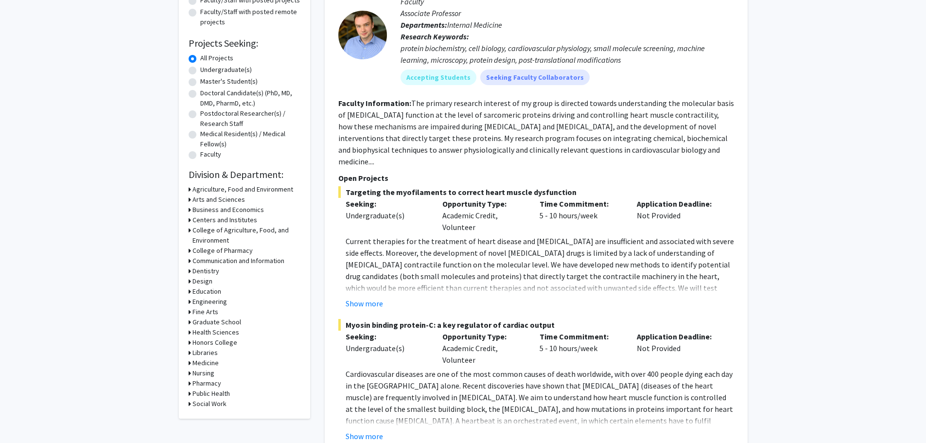
scroll to position [146, 0]
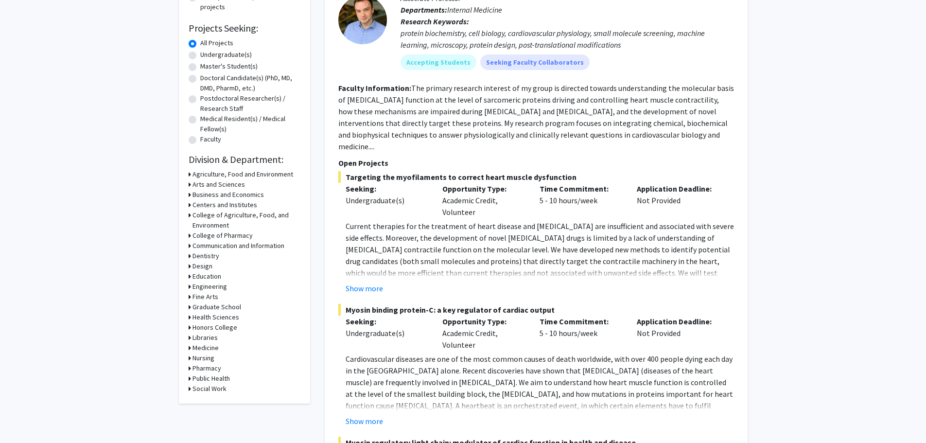
click at [189, 346] on icon at bounding box center [190, 348] width 2 height 10
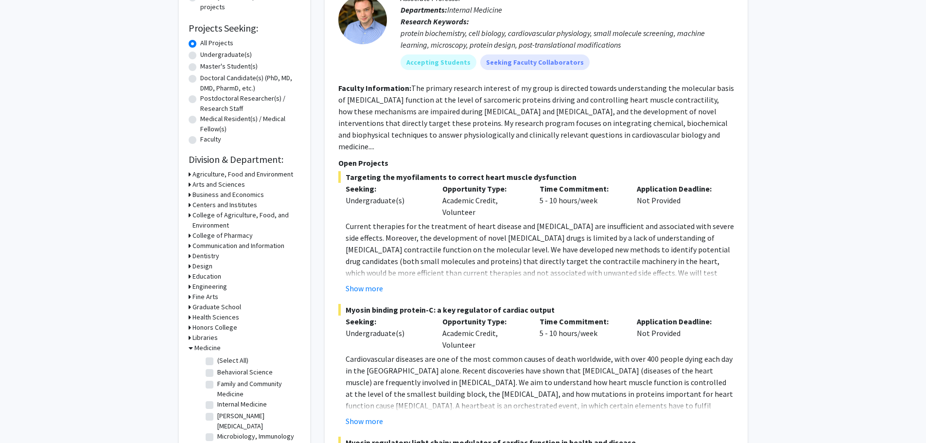
click at [217, 360] on label "(Select All)" at bounding box center [232, 360] width 31 height 10
click at [217, 360] on input "(Select All)" at bounding box center [220, 358] width 6 height 6
checkbox input "true"
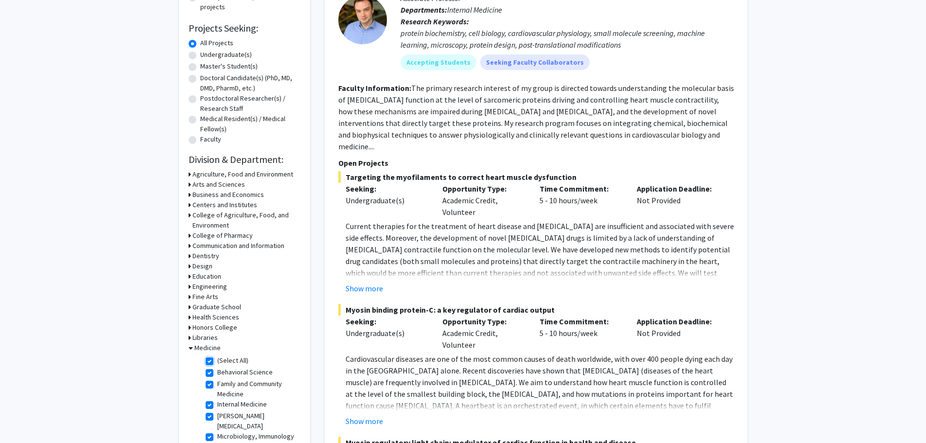
checkbox input "true"
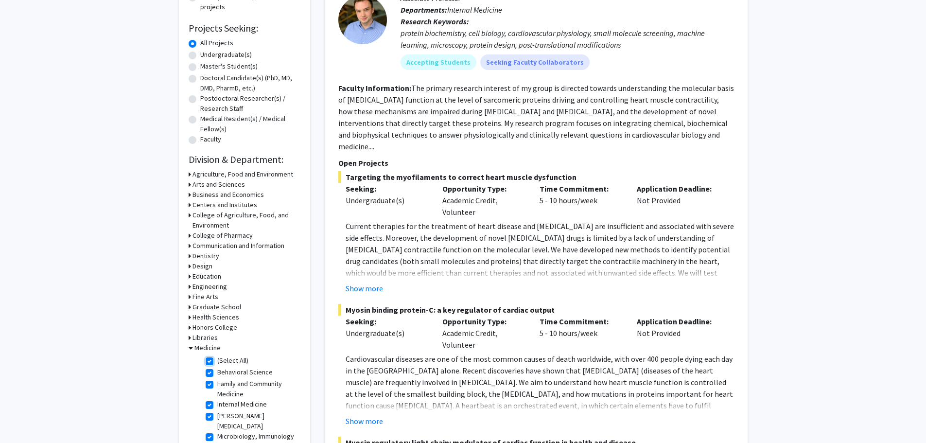
checkbox input "true"
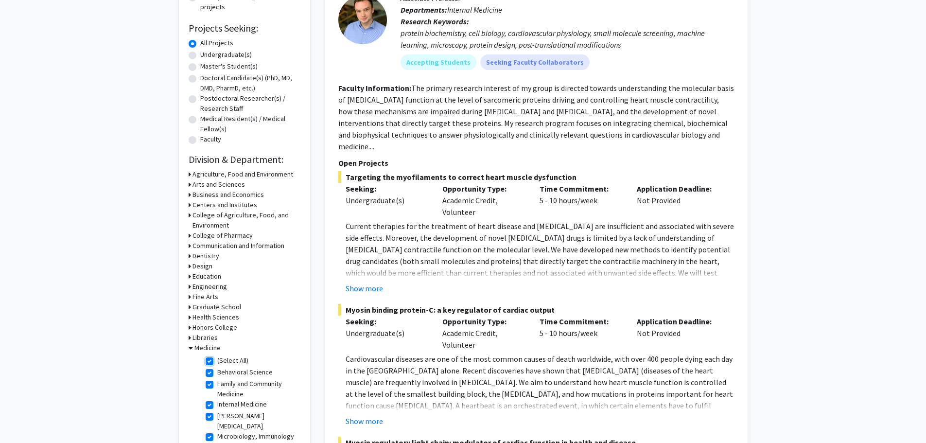
checkbox input "true"
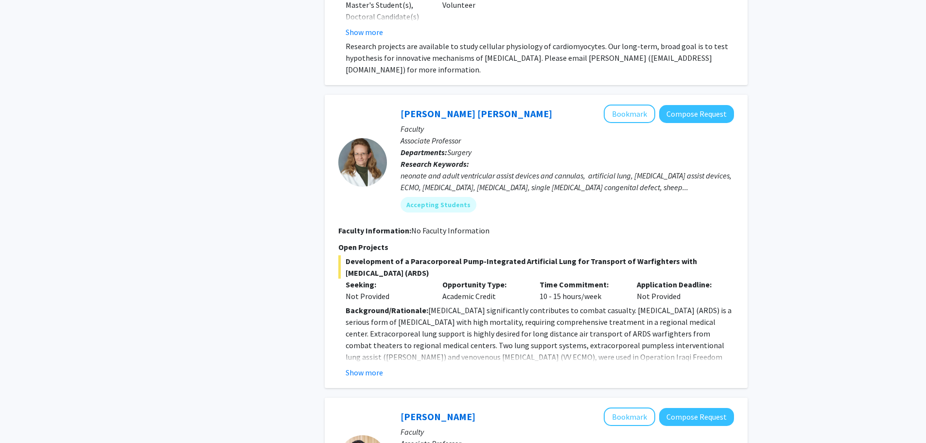
scroll to position [1653, 0]
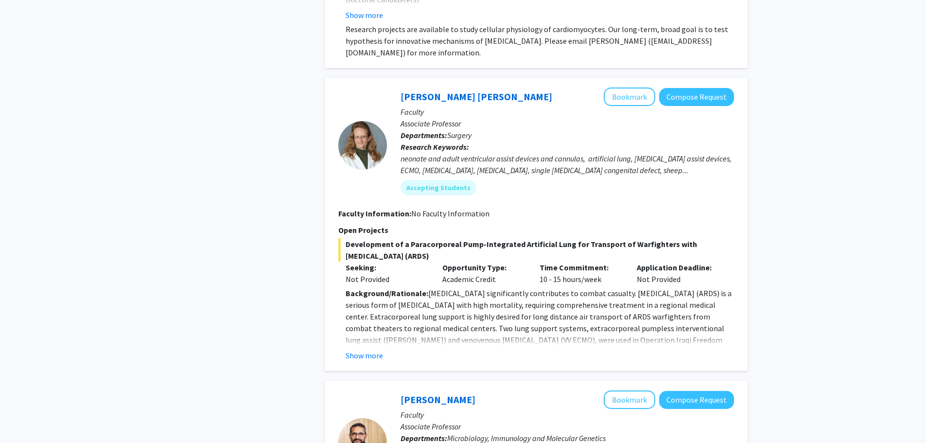
click at [378, 335] on fg-read-more "Background/Rationale: [MEDICAL_DATA] significantly contributes to combat casual…" at bounding box center [536, 324] width 396 height 74
click at [372, 350] on button "Show more" at bounding box center [364, 356] width 37 height 12
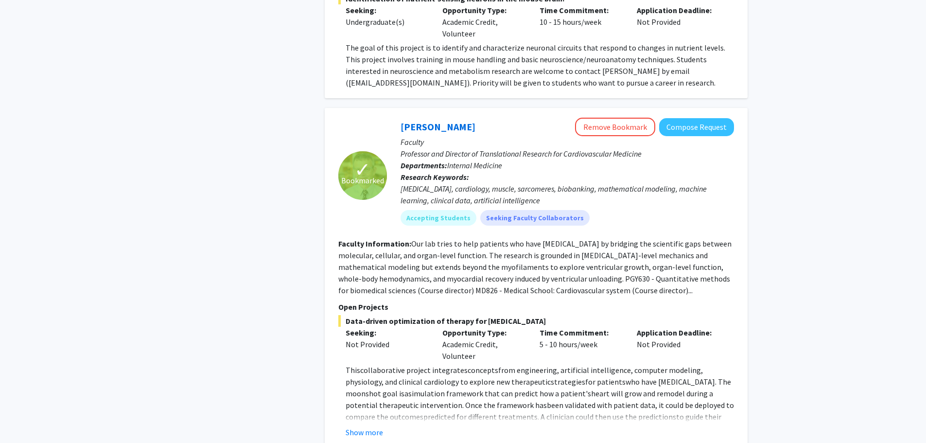
scroll to position [3880, 0]
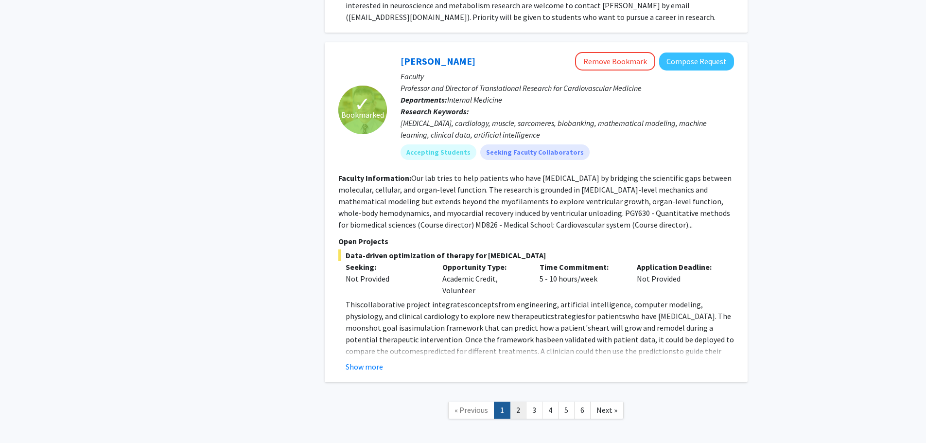
click at [516, 402] on link "2" at bounding box center [518, 410] width 17 height 17
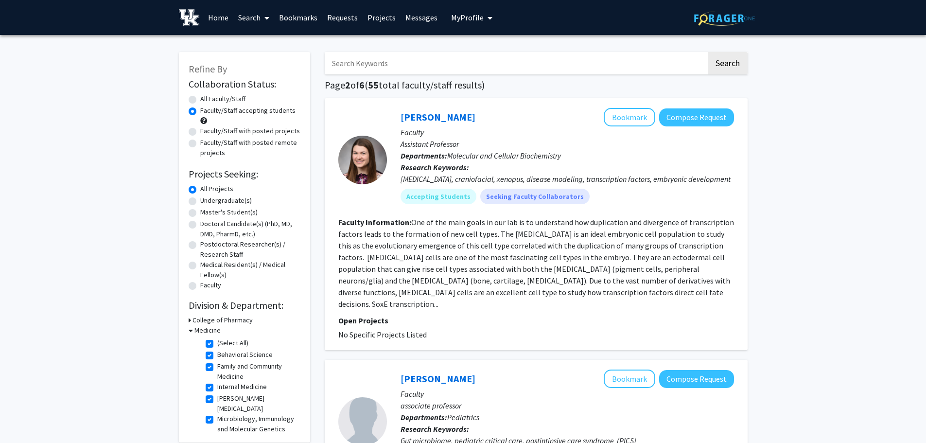
click at [200, 131] on label "Faculty/Staff with posted projects" at bounding box center [250, 131] width 100 height 10
click at [200, 131] on input "Faculty/Staff with posted projects" at bounding box center [203, 129] width 6 height 6
radio input "true"
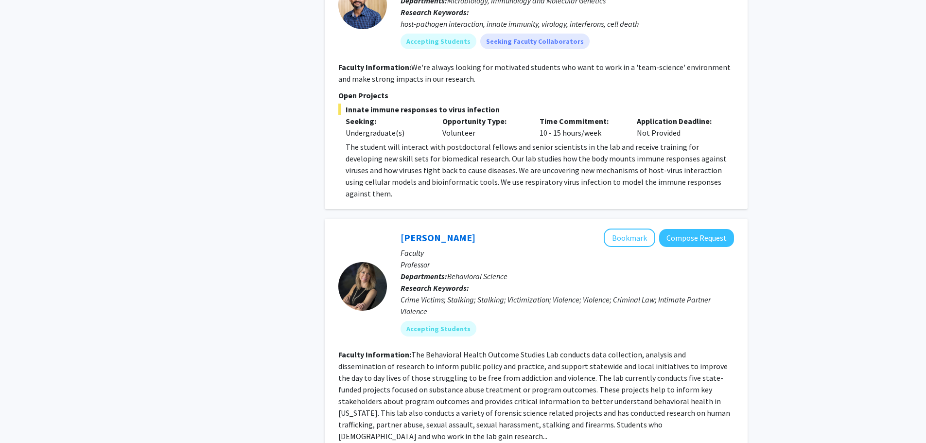
scroll to position [2334, 0]
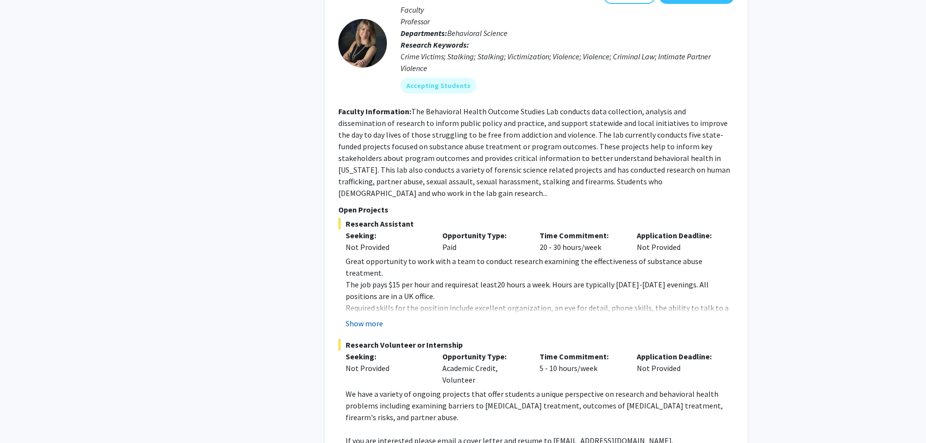
click at [355, 317] on button "Show more" at bounding box center [364, 323] width 37 height 12
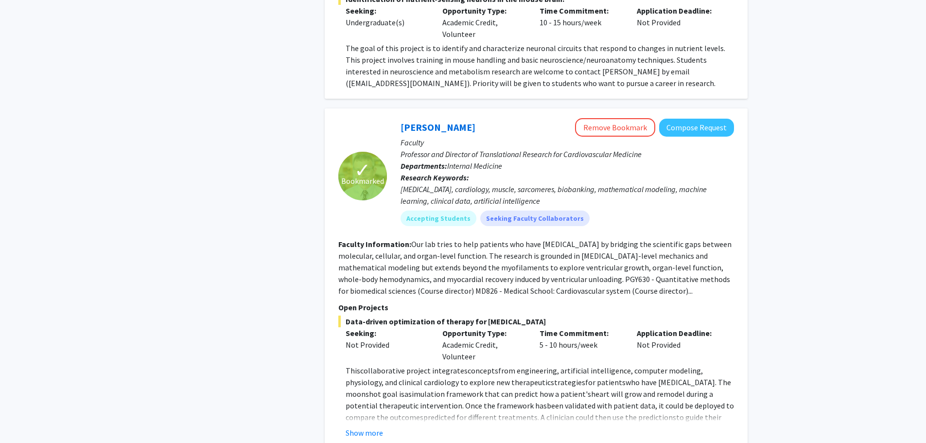
scroll to position [3452, 0]
